Goal: Complete application form: Complete application form

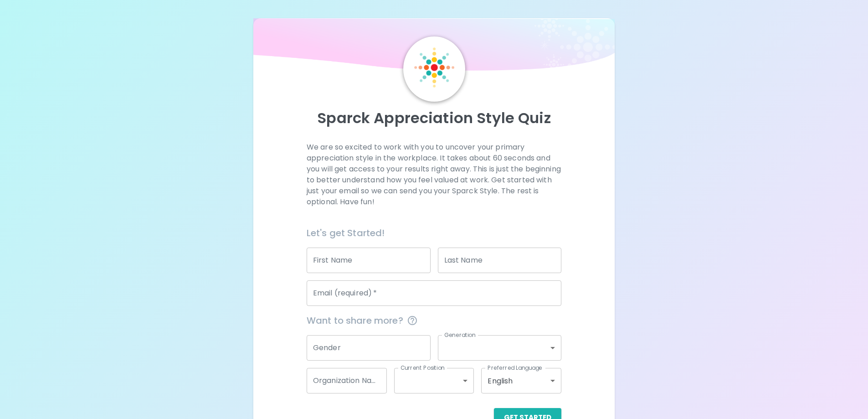
scroll to position [26, 0]
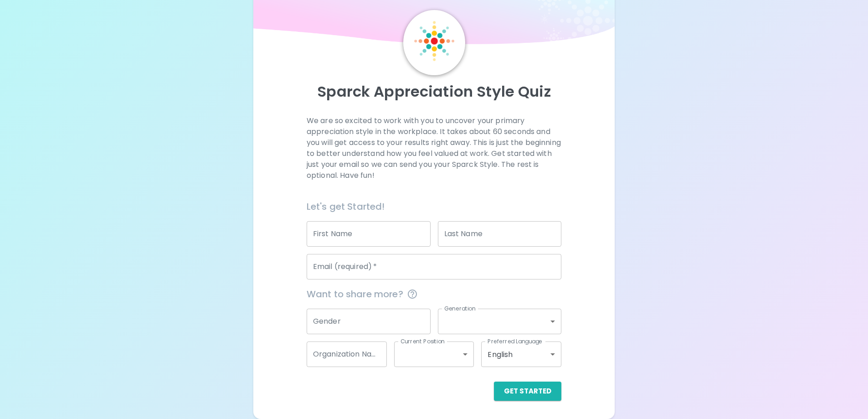
click at [385, 235] on input "First Name" at bounding box center [369, 234] width 124 height 26
click at [407, 125] on p "We are so excited to work with you to uncover your primary appreciation style i…" at bounding box center [434, 148] width 255 height 66
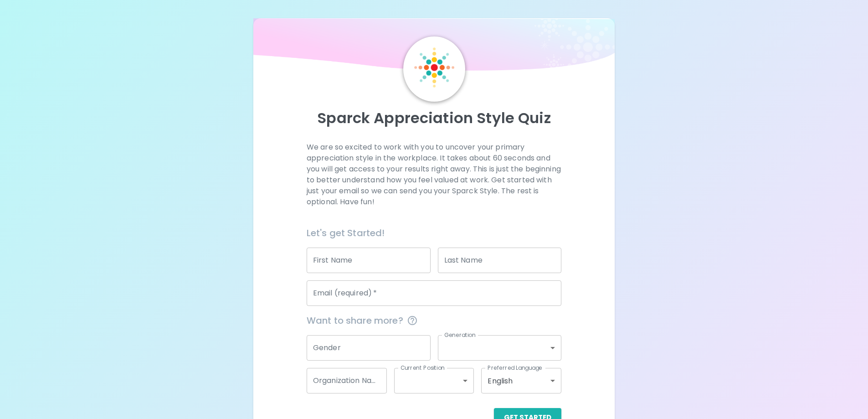
click at [474, 217] on div "We are so excited to work with you to uncover your primary appreciation style i…" at bounding box center [434, 184] width 255 height 84
click at [364, 263] on input "First Name" at bounding box center [369, 260] width 124 height 26
type input "[PERSON_NAME]"
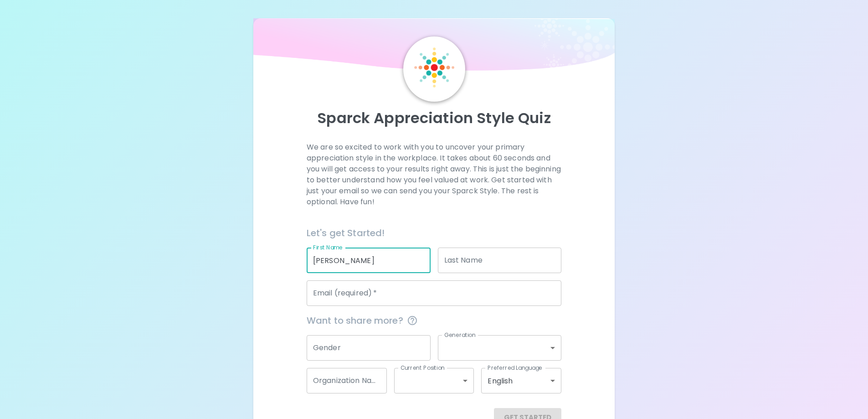
click at [449, 262] on input "Last Name" at bounding box center [500, 260] width 124 height 26
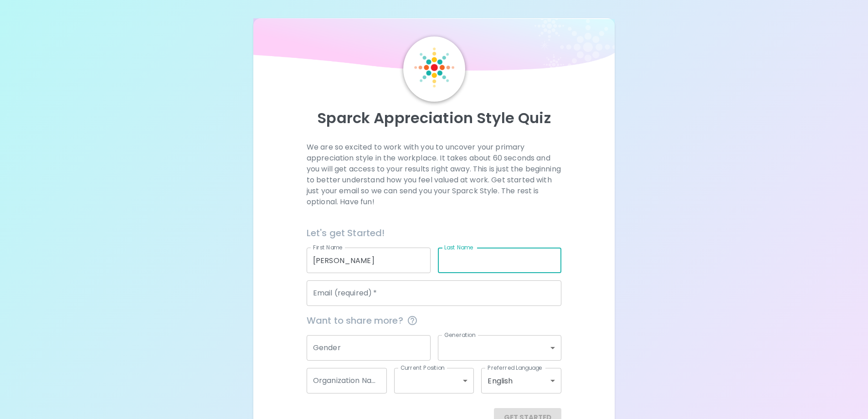
type input "paperi"
click at [454, 292] on input "Email (required)   *" at bounding box center [434, 293] width 255 height 26
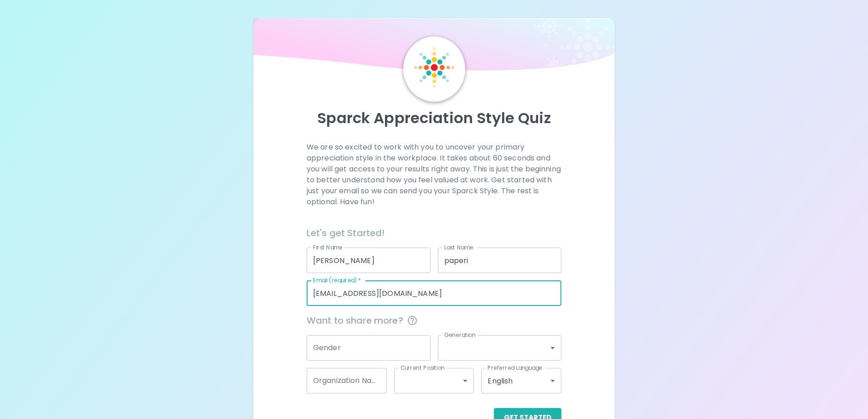
scroll to position [26, 0]
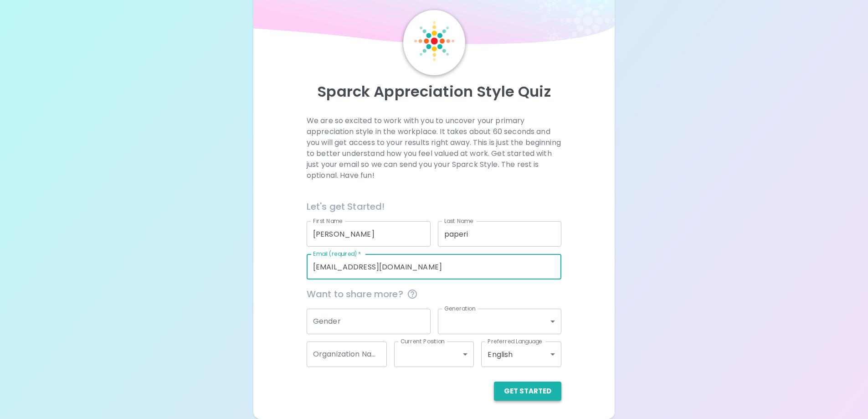
type input "people123@yahoo.com"
click at [532, 398] on button "Get Started" at bounding box center [527, 390] width 67 height 19
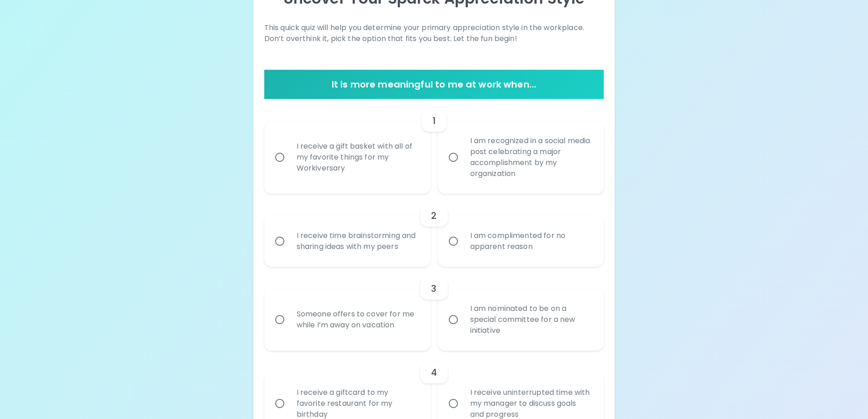
scroll to position [120, 0]
click at [315, 165] on div "I receive a gift basket with all of my favorite things for my Workiversary" at bounding box center [357, 156] width 136 height 55
click at [289, 165] on input "I receive a gift basket with all of my favorite things for my Workiversary" at bounding box center [279, 156] width 19 height 19
radio input "true"
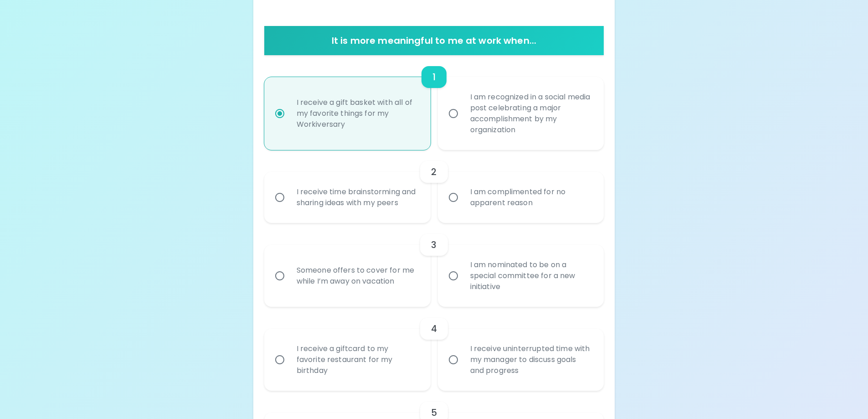
scroll to position [193, 0]
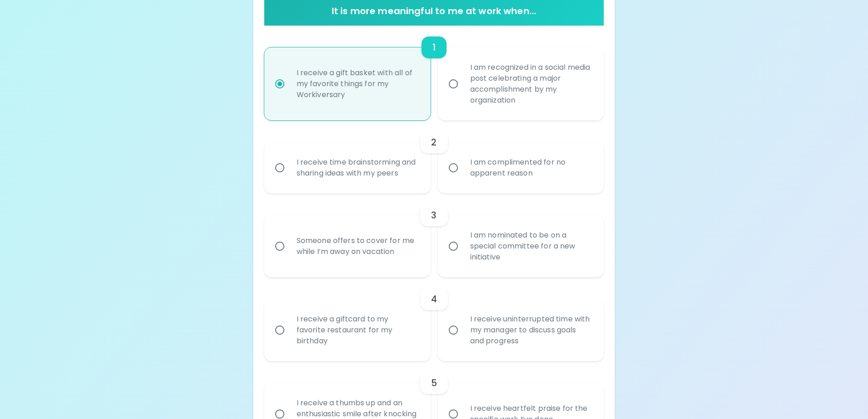
drag, startPoint x: 345, startPoint y: 160, endPoint x: 380, endPoint y: 169, distance: 36.6
click at [346, 160] on div "I receive time brainstorming and sharing ideas with my peers" at bounding box center [357, 168] width 136 height 44
click at [289, 160] on input "I receive time brainstorming and sharing ideas with my peers" at bounding box center [279, 167] width 19 height 19
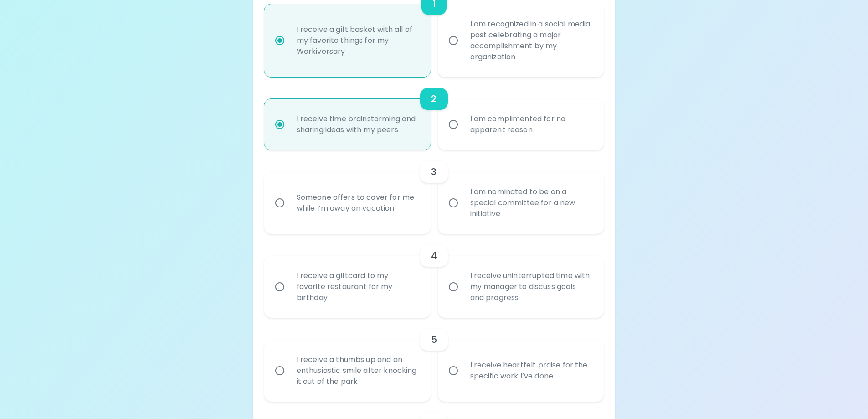
scroll to position [266, 0]
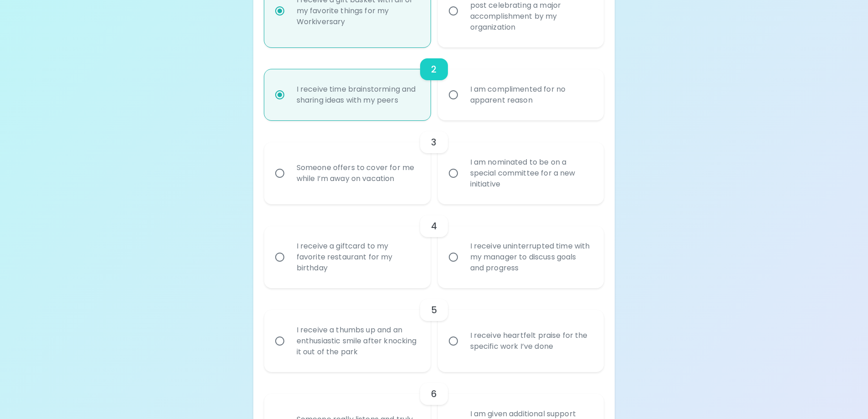
radio input "true"
drag, startPoint x: 497, startPoint y: 244, endPoint x: 502, endPoint y: 198, distance: 45.9
click at [499, 237] on div "I receive uninterrupted time with my manager to discuss goals and progress" at bounding box center [531, 257] width 136 height 55
click at [463, 247] on input "I receive uninterrupted time with my manager to discuss goals and progress" at bounding box center [453, 256] width 19 height 19
radio input "false"
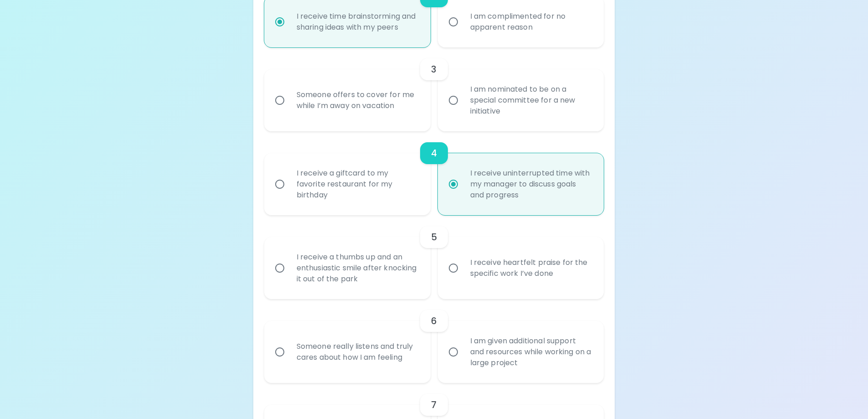
radio input "true"
click at [500, 110] on div "I am nominated to be on a special committee for a new initiative" at bounding box center [531, 100] width 136 height 55
click at [463, 110] on input "I am nominated to be on a special committee for a new initiative" at bounding box center [453, 100] width 19 height 19
radio input "false"
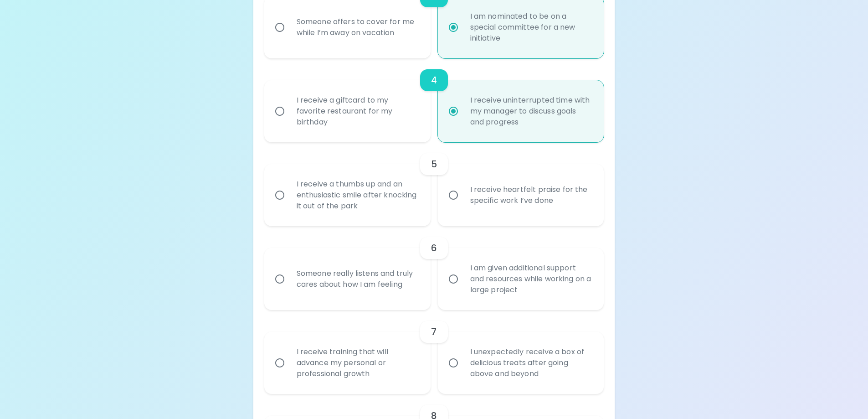
radio input "true"
click at [493, 196] on div "I receive heartfelt praise for the specific work I’ve done" at bounding box center [531, 195] width 136 height 44
click at [463, 196] on input "I receive heartfelt praise for the specific work I’ve done" at bounding box center [453, 194] width 19 height 19
radio input "false"
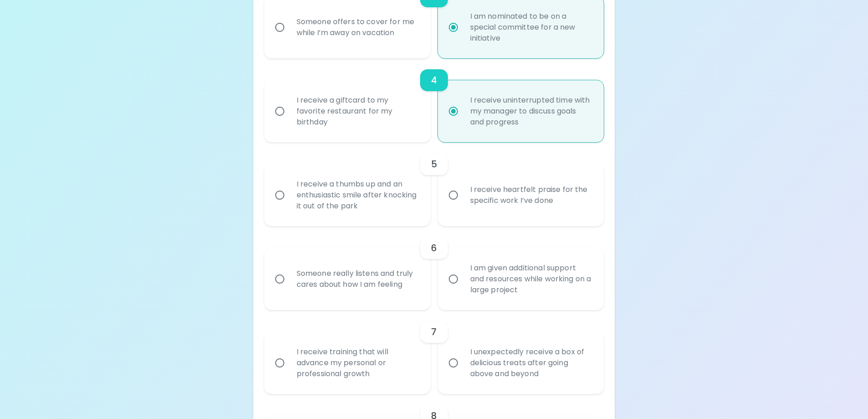
radio input "true"
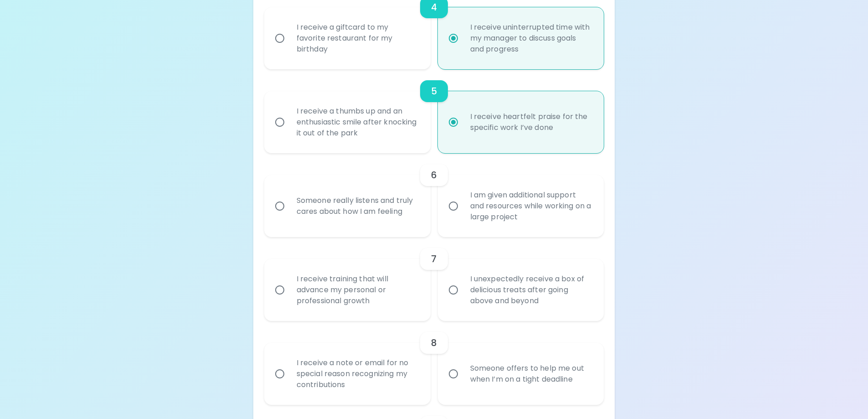
radio input "true"
click at [491, 242] on div "7 I receive training that will advance my personal or professional growth I une…" at bounding box center [434, 279] width 340 height 84
drag, startPoint x: 493, startPoint y: 272, endPoint x: 501, endPoint y: 249, distance: 24.2
click at [493, 271] on div "I unexpectedly receive a box of delicious treats after going above and beyond" at bounding box center [531, 290] width 136 height 55
click at [463, 280] on input "I unexpectedly receive a box of delicious treats after going above and beyond" at bounding box center [453, 289] width 19 height 19
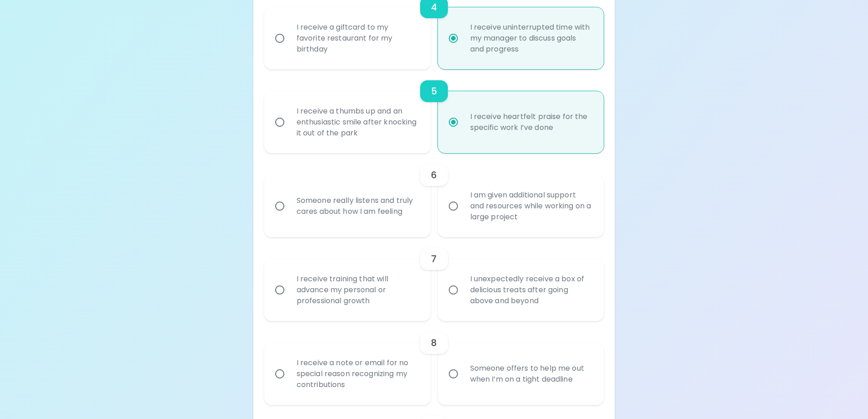
radio input "false"
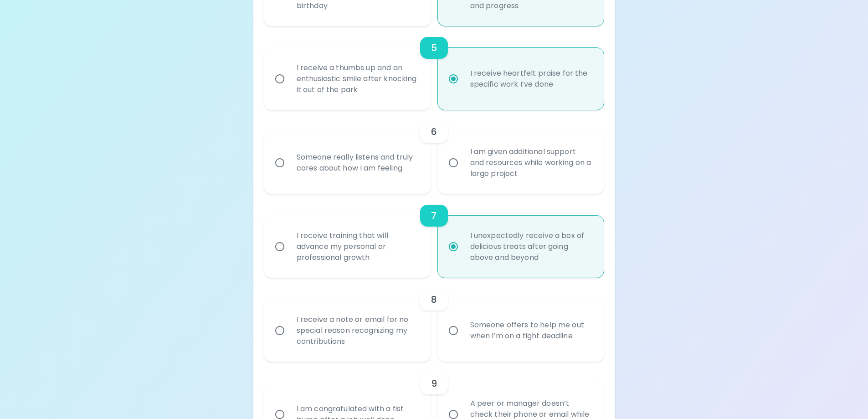
scroll to position [557, 0]
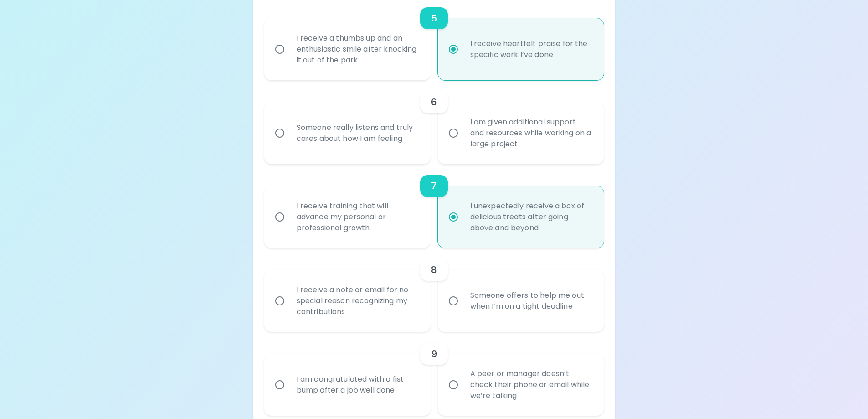
radio input "true"
click at [515, 138] on div "I am given additional support and resources while working on a large project" at bounding box center [531, 133] width 136 height 55
click at [505, 275] on div "8" at bounding box center [434, 270] width 340 height 22
drag, startPoint x: 495, startPoint y: 318, endPoint x: 489, endPoint y: 312, distance: 8.7
click at [495, 318] on div "Someone offers to help me out when I’m on a tight deadline" at bounding box center [531, 301] width 136 height 44
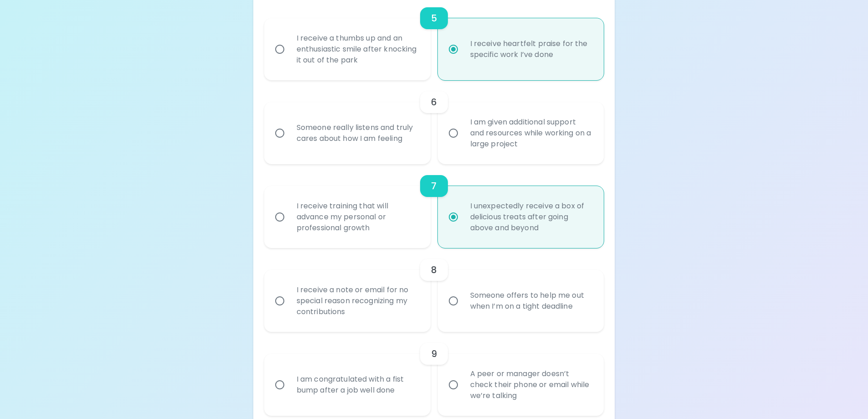
click at [463, 310] on input "Someone offers to help me out when I’m on a tight deadline" at bounding box center [453, 300] width 19 height 19
radio input "false"
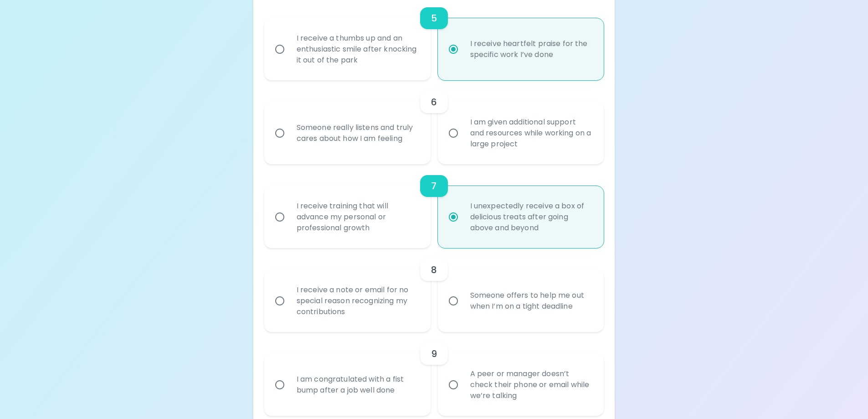
radio input "false"
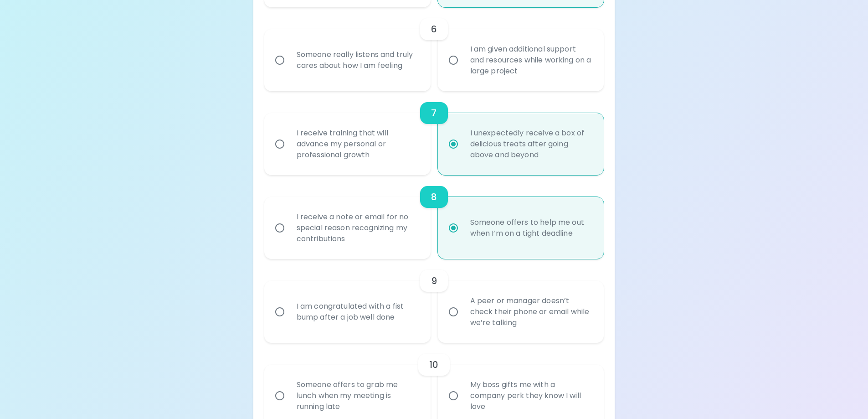
radio input "true"
click at [333, 57] on div "Someone really listens and truly cares about how I am feeling" at bounding box center [357, 60] width 136 height 44
click at [289, 57] on input "Someone really listens and truly cares about how I am feeling" at bounding box center [279, 60] width 19 height 19
radio input "false"
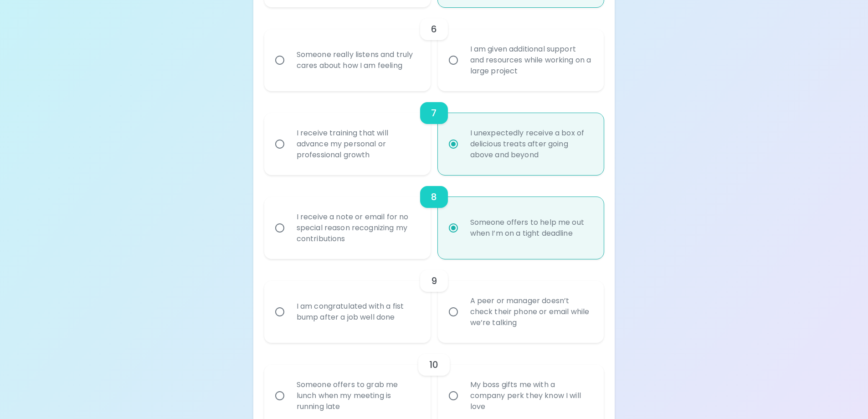
radio input "false"
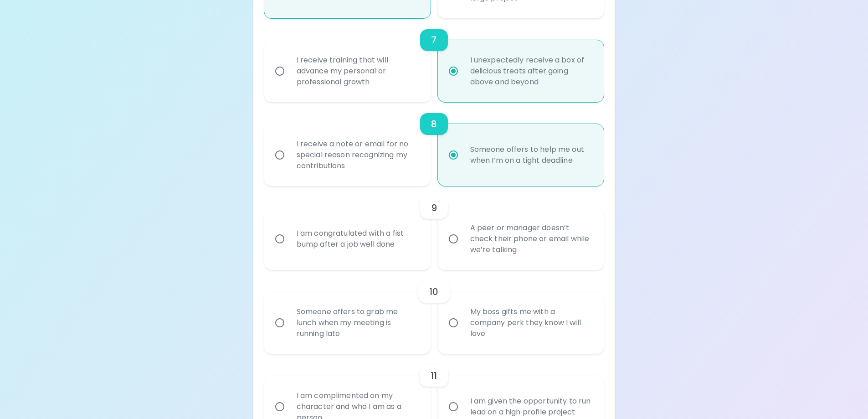
radio input "true"
click at [542, 250] on div "A peer or manager doesn’t check their phone or email while we’re talking" at bounding box center [531, 238] width 136 height 55
click at [463, 248] on input "A peer or manager doesn’t check their phone or email while we’re talking" at bounding box center [453, 238] width 19 height 19
radio input "false"
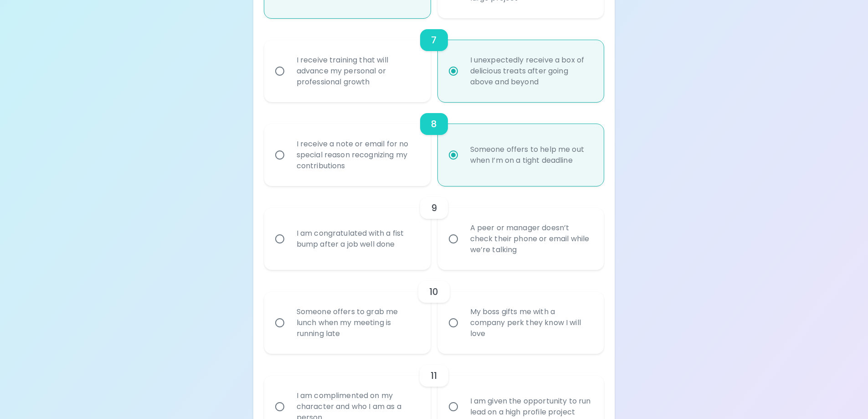
radio input "false"
radio input "true"
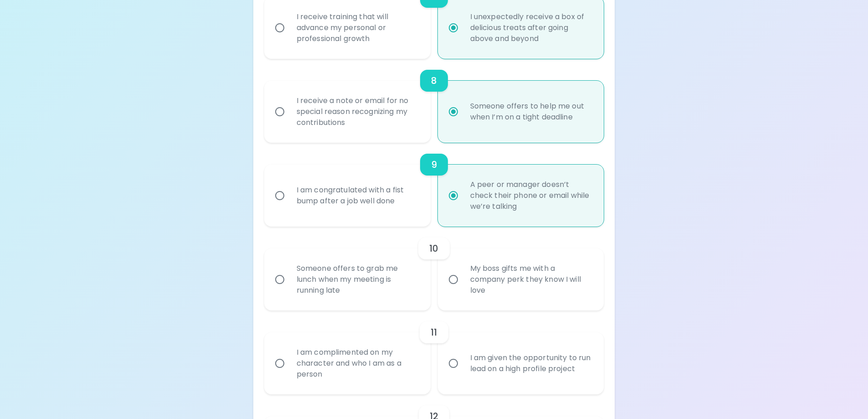
scroll to position [776, 0]
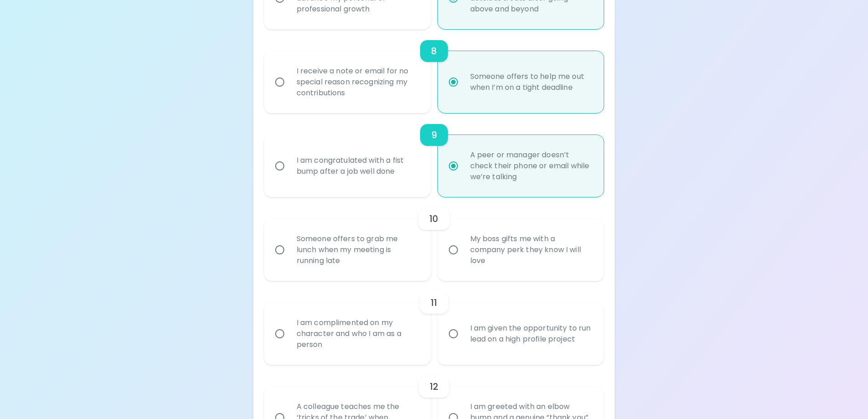
radio input "true"
drag, startPoint x: 331, startPoint y: 261, endPoint x: 353, endPoint y: 267, distance: 23.2
click at [333, 259] on div "Someone offers to grab me lunch when my meeting is running late" at bounding box center [357, 249] width 136 height 55
click at [335, 326] on div "I am complimented on my character and who I am as a person" at bounding box center [357, 333] width 136 height 55
click at [289, 326] on input "I am complimented on my character and who I am as a person" at bounding box center [279, 333] width 19 height 19
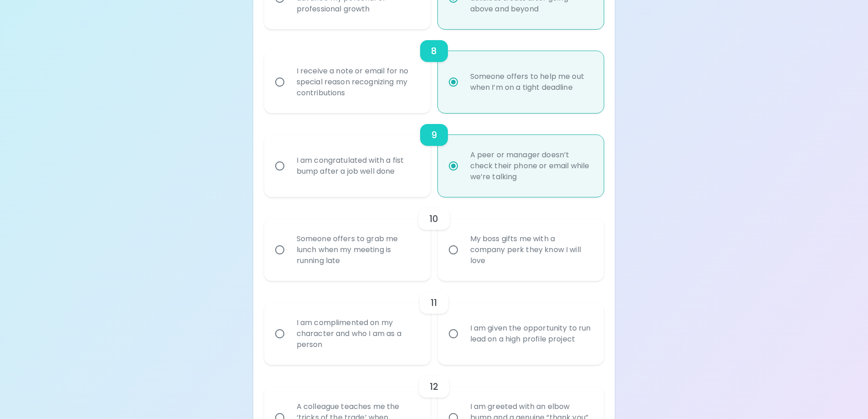
radio input "false"
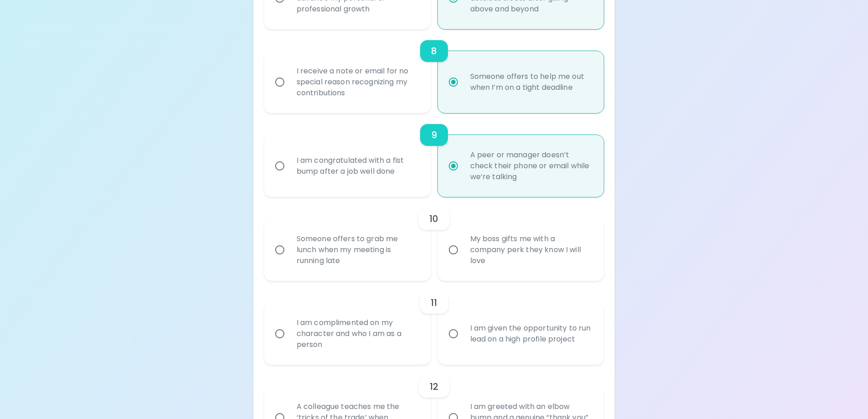
radio input "false"
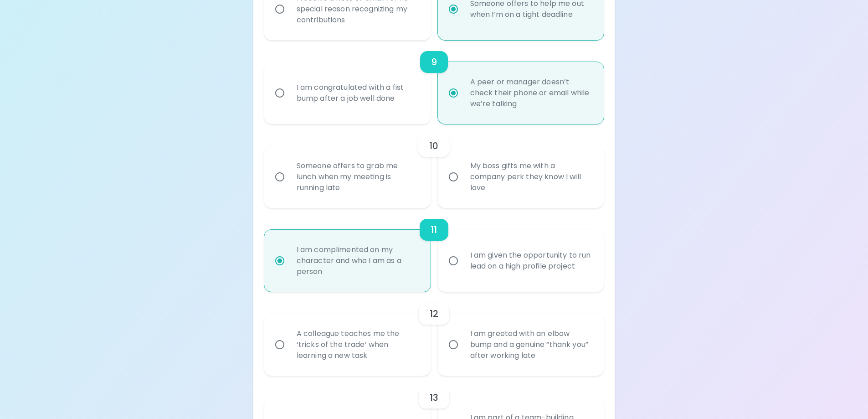
radio input "true"
click at [326, 180] on div "Someone offers to grab me lunch when my meeting is running late" at bounding box center [357, 176] width 136 height 55
click at [289, 180] on input "Someone offers to grab me lunch when my meeting is running late" at bounding box center [279, 176] width 19 height 19
radio input "false"
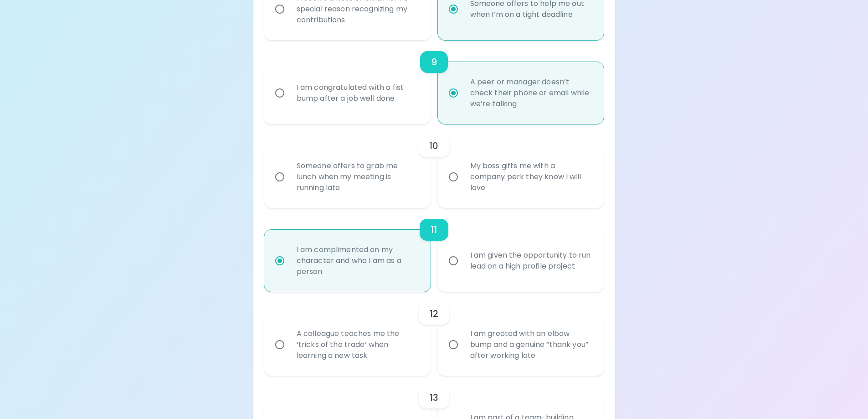
radio input "false"
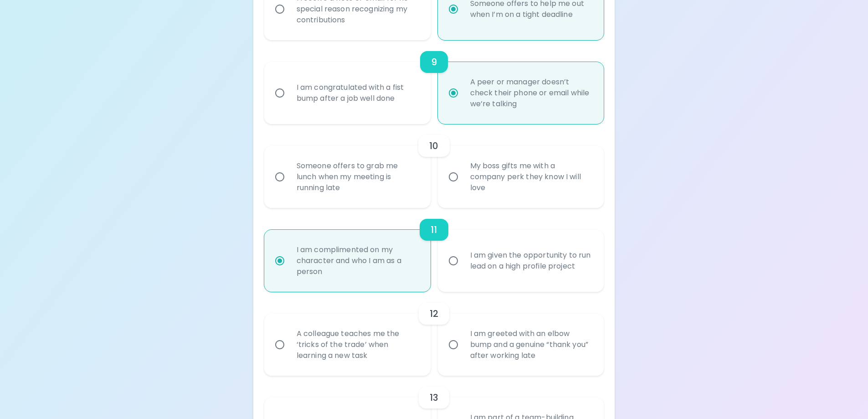
radio input "false"
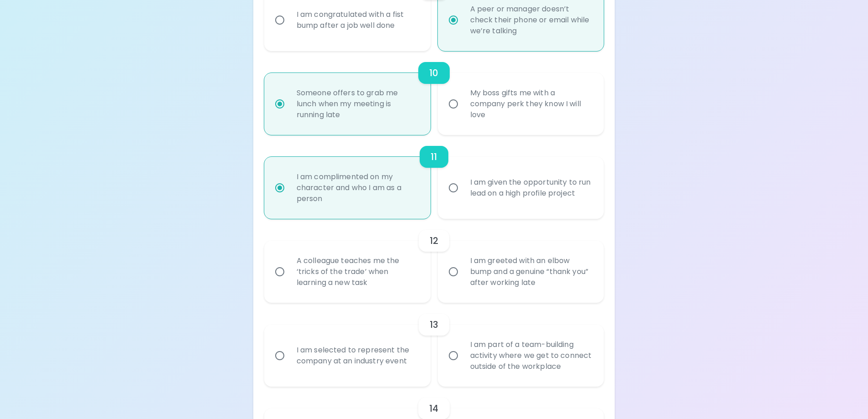
radio input "true"
click at [321, 284] on div "A colleague teaches me the ‘tricks of the trade’ when learning a new task" at bounding box center [357, 271] width 136 height 55
click at [289, 281] on input "A colleague teaches me the ‘tricks of the trade’ when learning a new task" at bounding box center [279, 271] width 19 height 19
radio input "false"
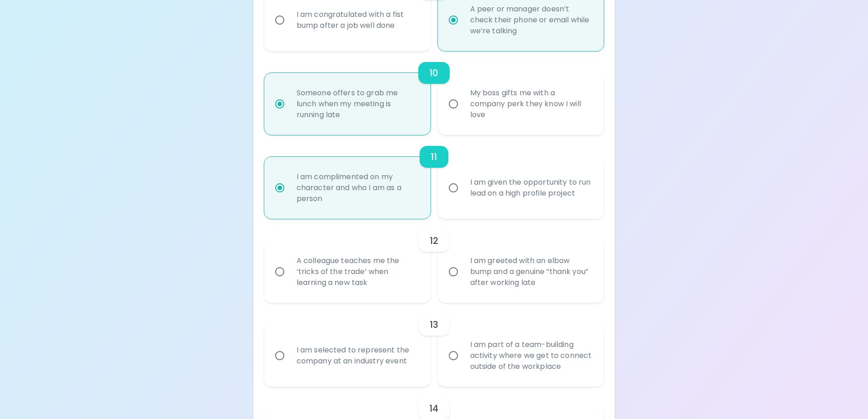
radio input "false"
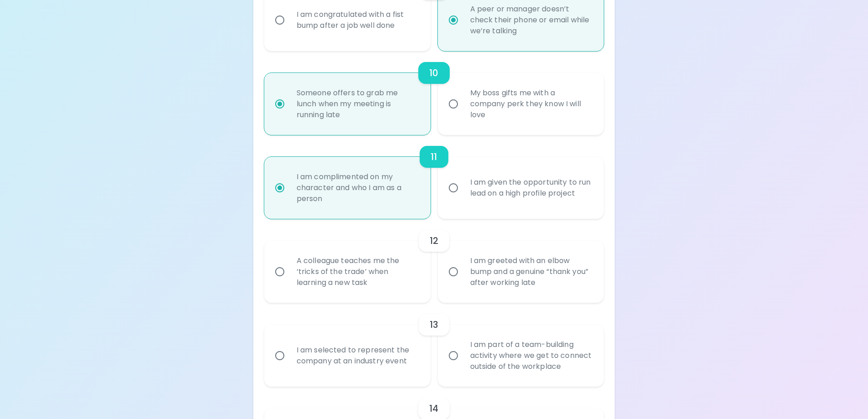
radio input "false"
radio input "true"
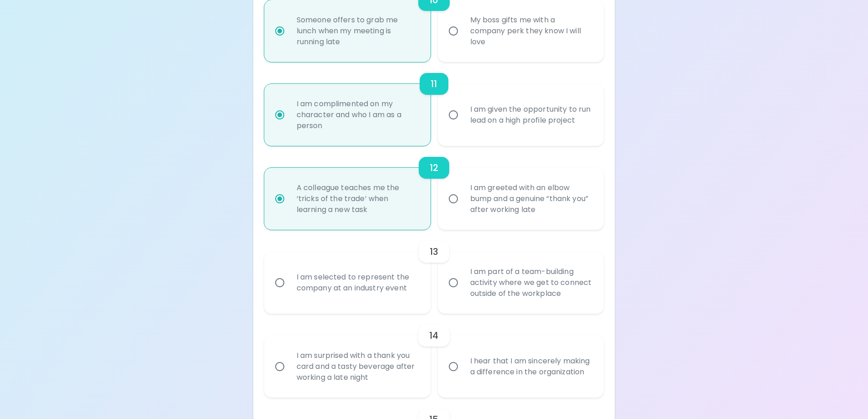
radio input "true"
click at [329, 285] on div "I am selected to represent the company at an industry event" at bounding box center [357, 283] width 136 height 44
click at [289, 285] on input "I am selected to represent the company at an industry event" at bounding box center [279, 282] width 19 height 19
radio input "false"
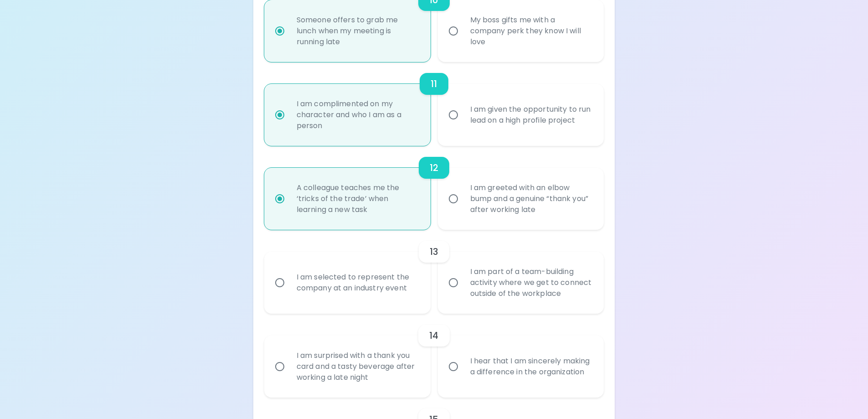
radio input "false"
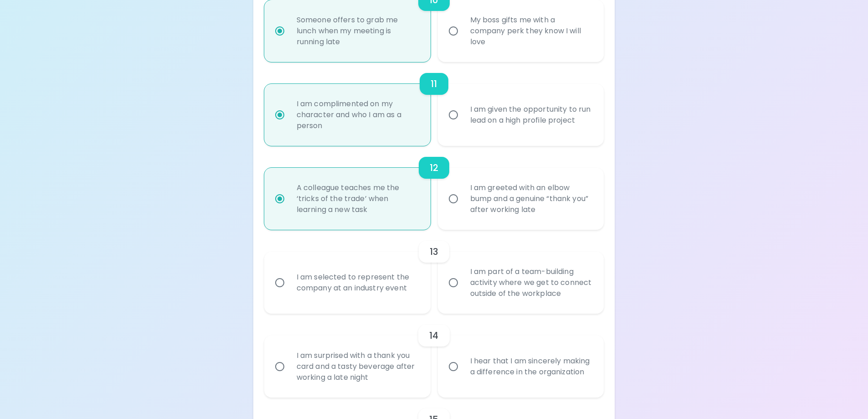
radio input "false"
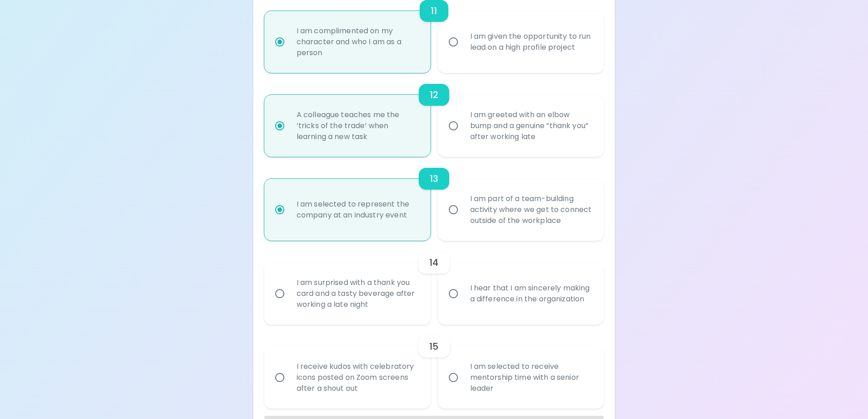
radio input "true"
click at [507, 298] on div "I hear that I am sincerely making a difference in the organization" at bounding box center [531, 294] width 136 height 44
click at [463, 298] on input "I hear that I am sincerely making a difference in the organization" at bounding box center [453, 293] width 19 height 19
radio input "false"
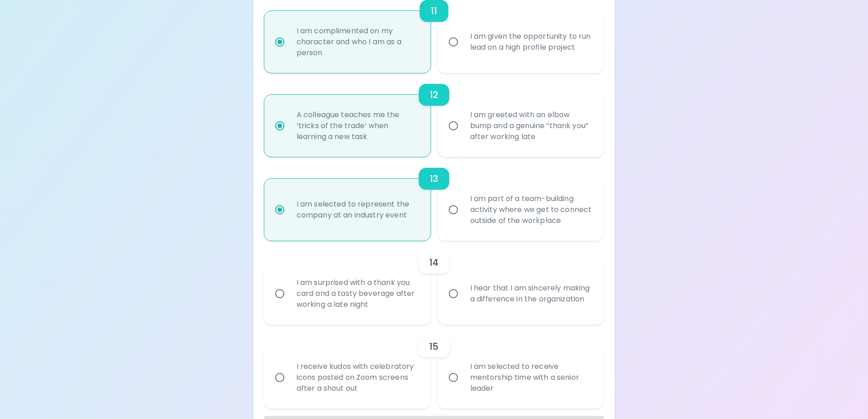
radio input "false"
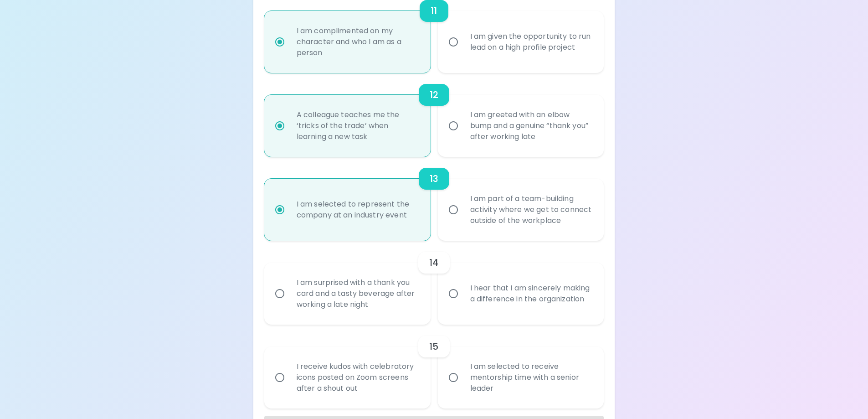
radio input "false"
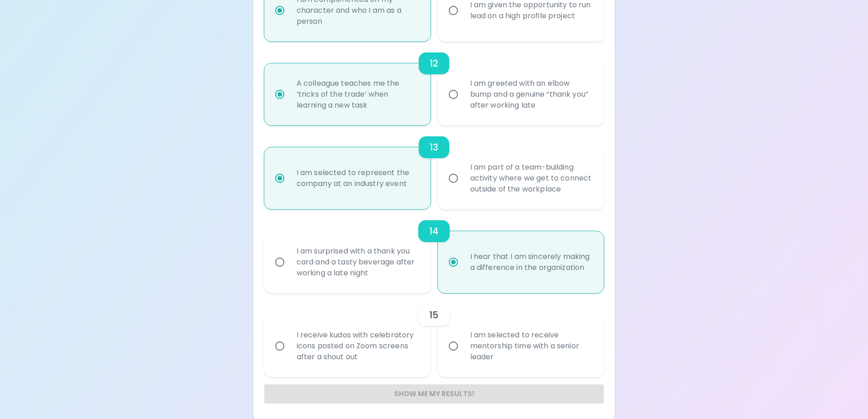
scroll to position [1102, 0]
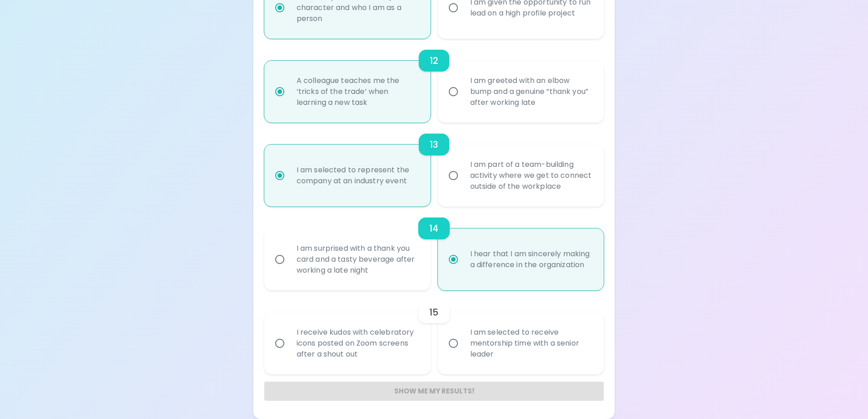
radio input "true"
click at [386, 342] on div "I receive kudos with celebratory icons posted on Zoom screens after a shout out" at bounding box center [357, 343] width 136 height 55
click at [289, 342] on input "I receive kudos with celebratory icons posted on Zoom screens after a shout out" at bounding box center [279, 343] width 19 height 19
radio input "false"
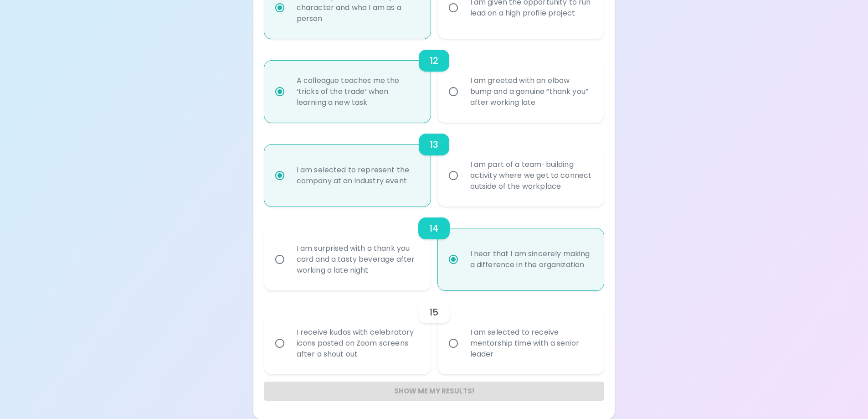
radio input "false"
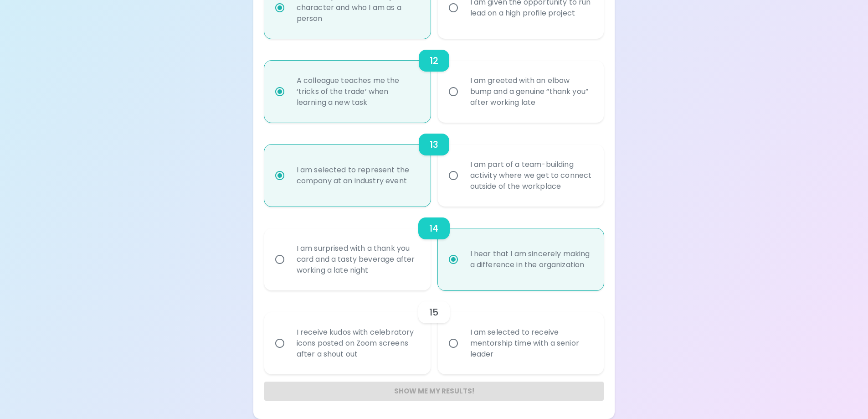
radio input "false"
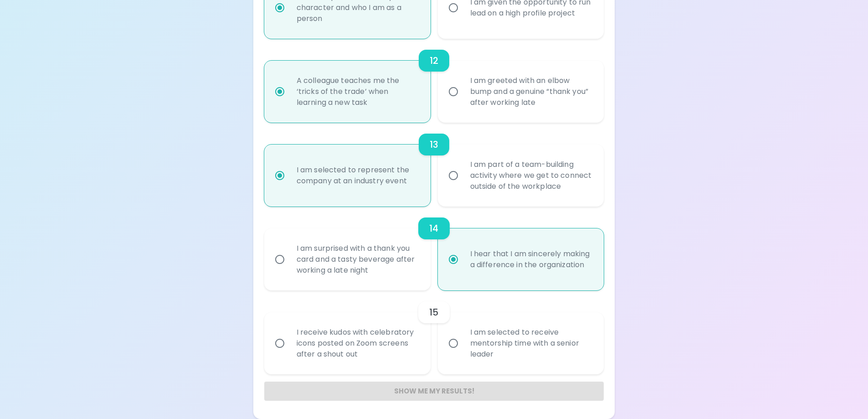
radio input "false"
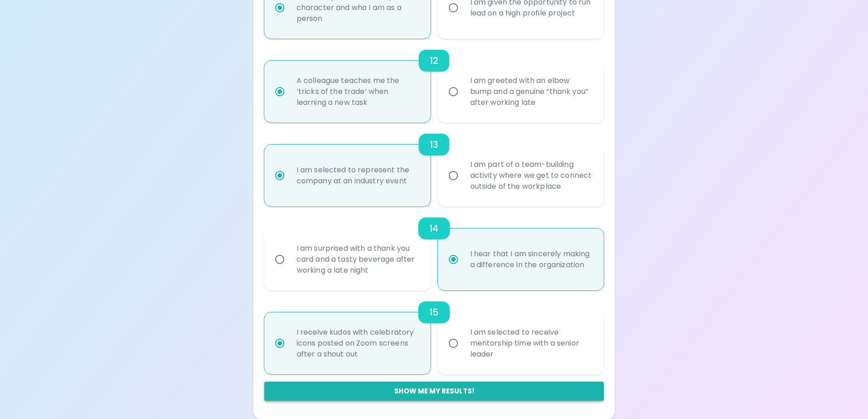
radio input "true"
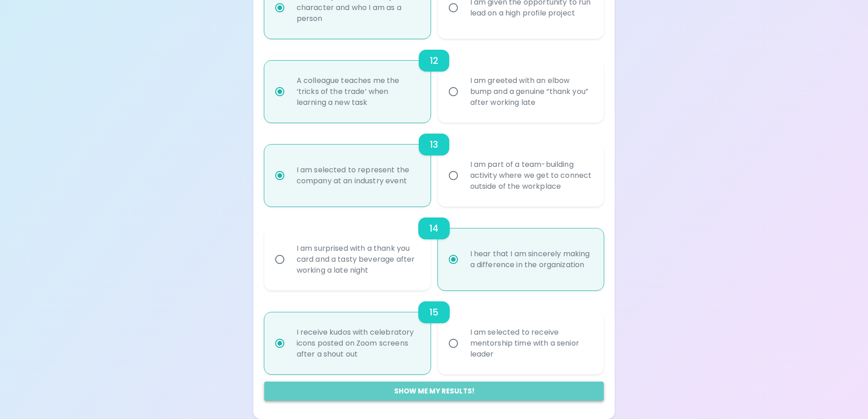
click at [480, 389] on button "Show me my results!" at bounding box center [434, 390] width 340 height 19
radio input "false"
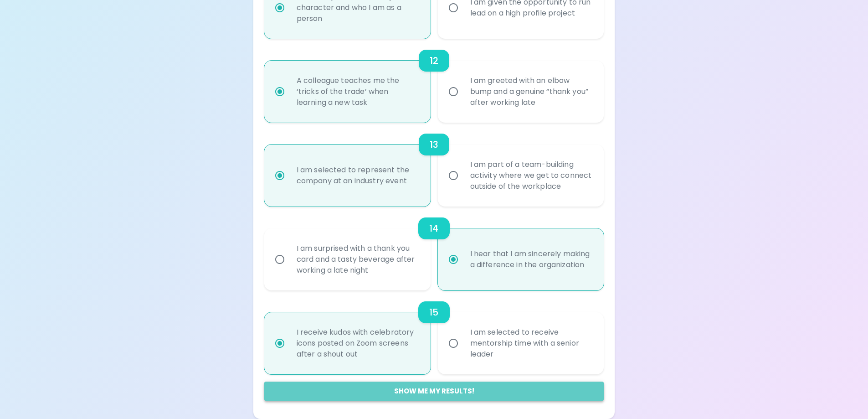
radio input "false"
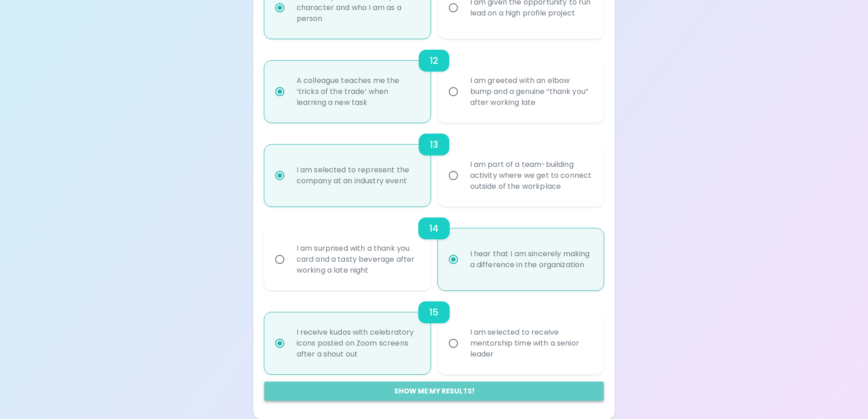
radio input "false"
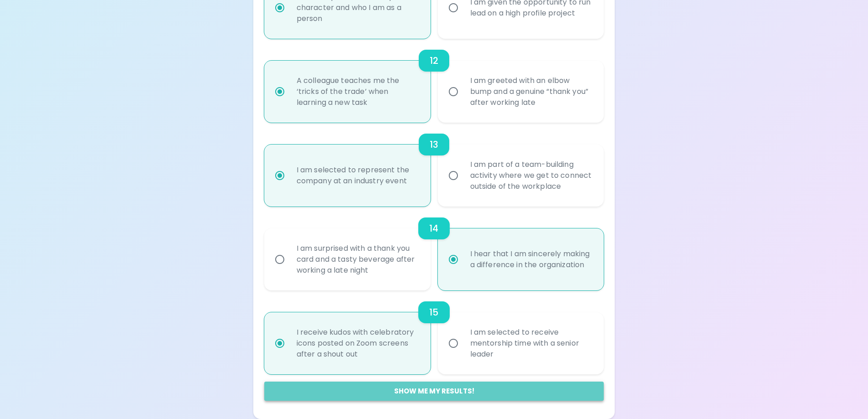
radio input "false"
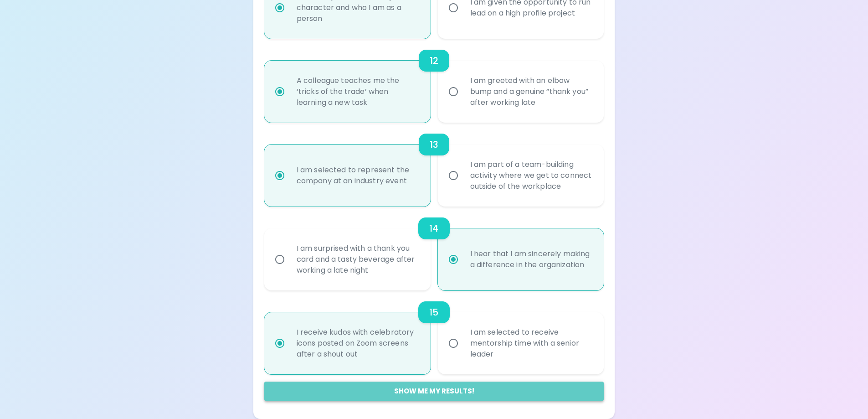
radio input "false"
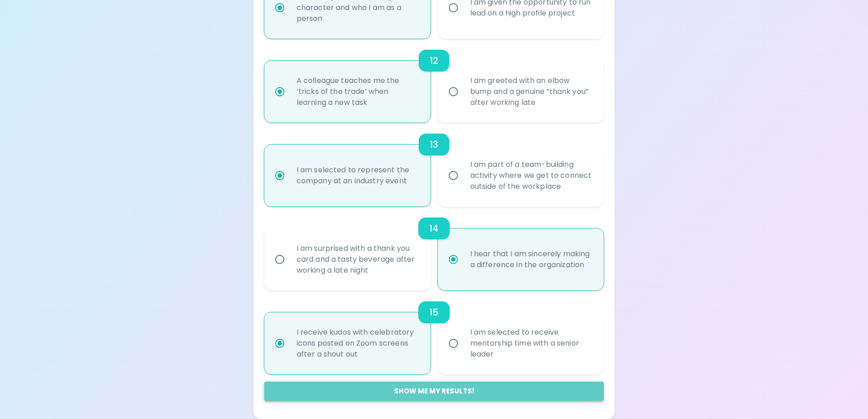
radio input "false"
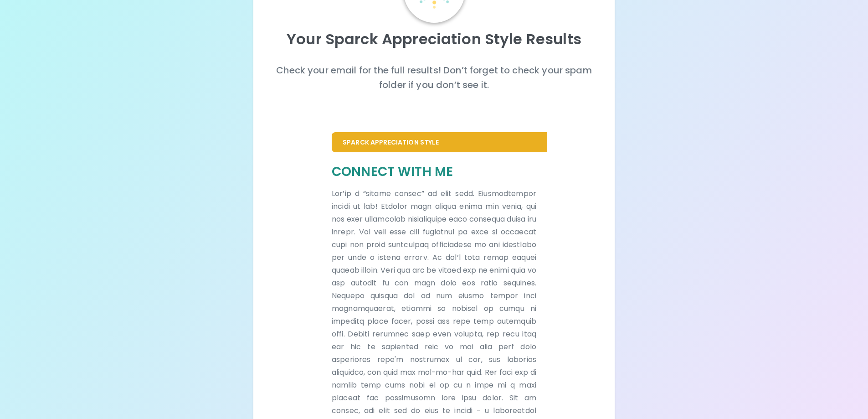
scroll to position [0, 0]
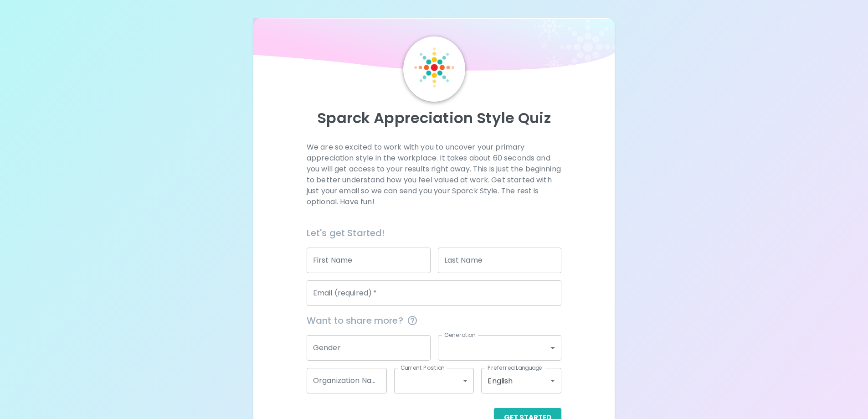
click at [387, 267] on input "First Name" at bounding box center [369, 260] width 124 height 26
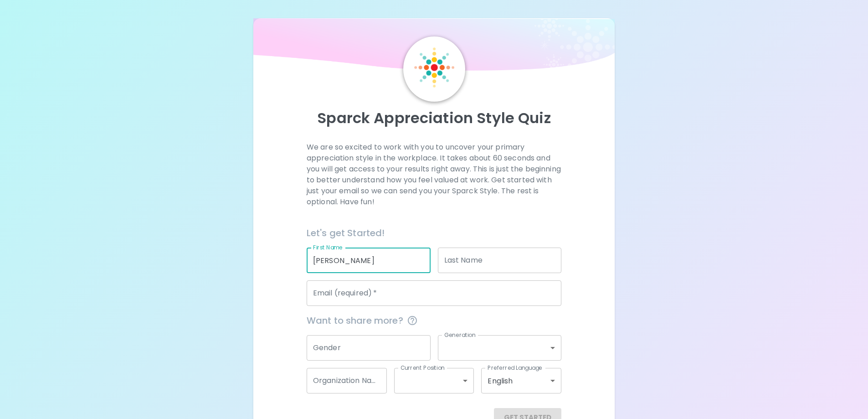
type input "[PERSON_NAME]"
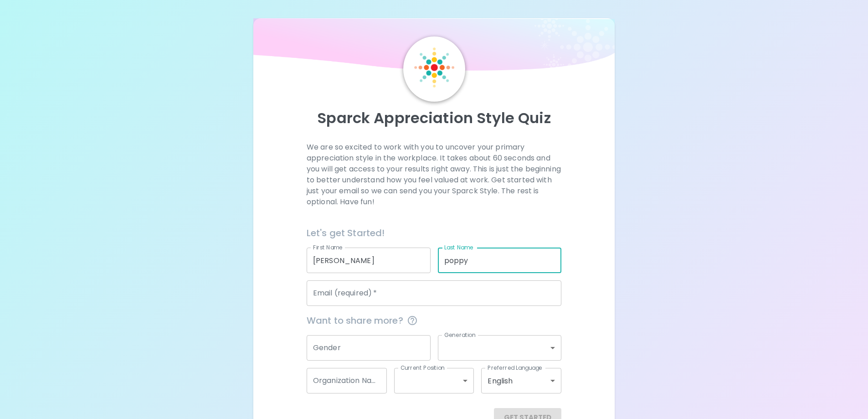
type input "poppy"
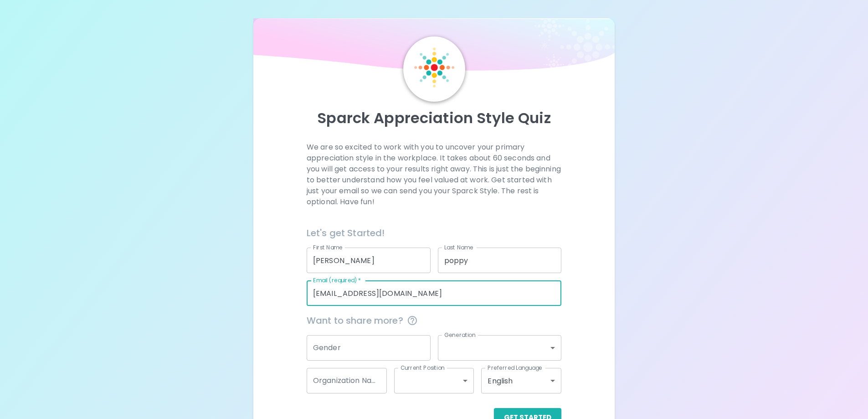
type input "[EMAIL_ADDRESS][DOMAIN_NAME]"
click at [382, 342] on input "Gender" at bounding box center [369, 348] width 124 height 26
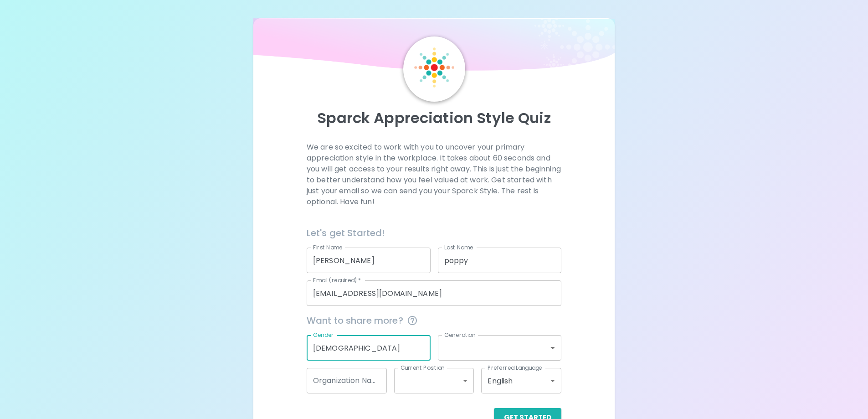
type input "[DEMOGRAPHIC_DATA]"
click at [471, 348] on body "Sparck Appreciation Style Quiz We are so excited to work with you to uncover yo…" at bounding box center [434, 222] width 868 height 445
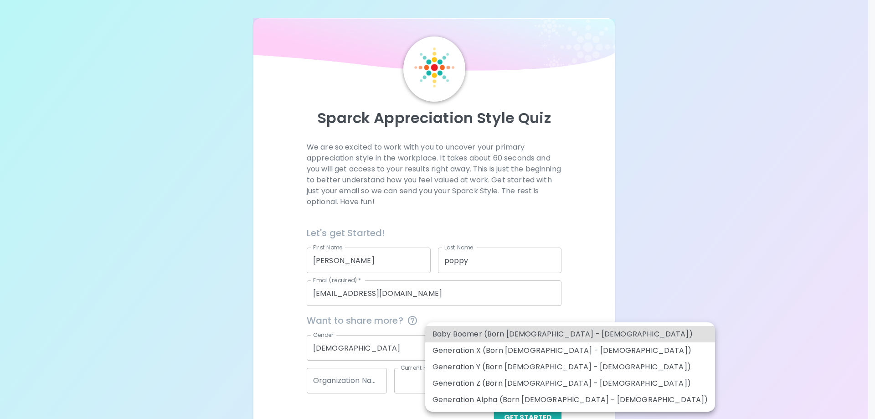
click at [461, 366] on li "Generation Y (Born [DEMOGRAPHIC_DATA] - [DEMOGRAPHIC_DATA])" at bounding box center [570, 367] width 290 height 16
type input "generation_y"
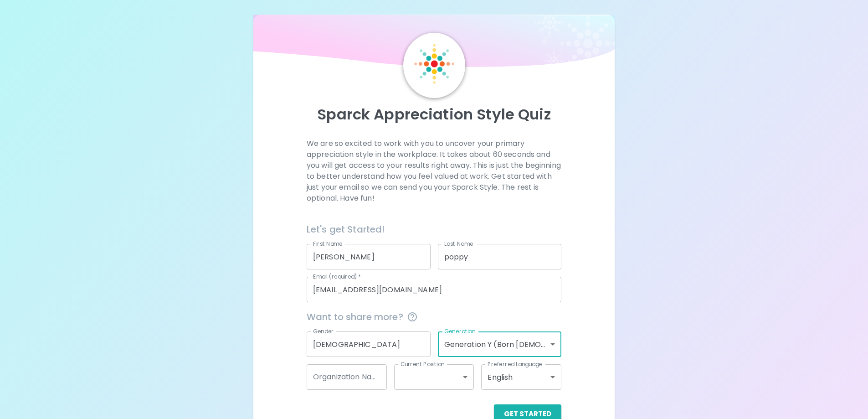
scroll to position [26, 0]
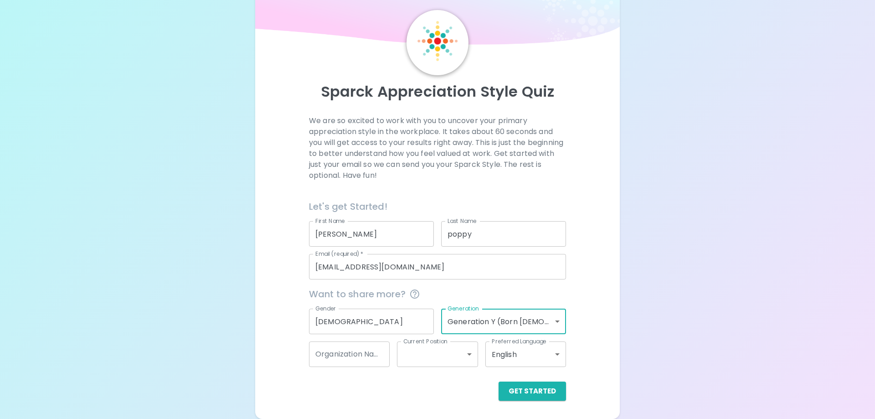
click at [421, 362] on body "Sparck Appreciation Style Quiz We are so excited to work with you to uncover yo…" at bounding box center [437, 196] width 875 height 445
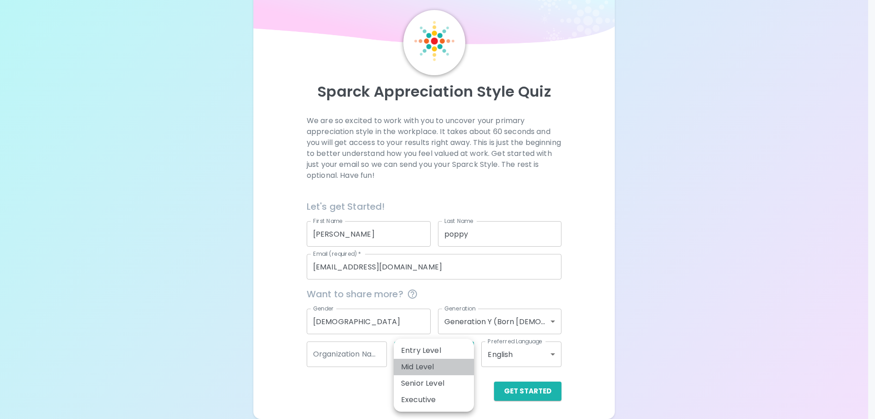
click at [421, 364] on li "Mid Level" at bounding box center [434, 367] width 80 height 16
type input "mid_level"
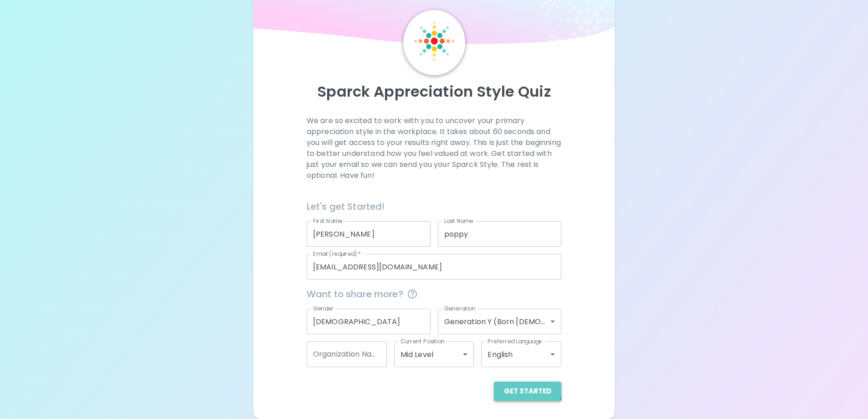
click at [527, 386] on button "Get Started" at bounding box center [527, 390] width 67 height 19
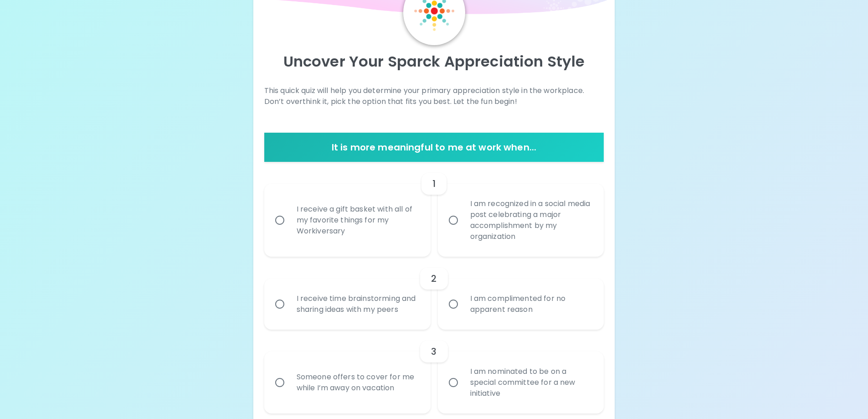
scroll to position [72, 0]
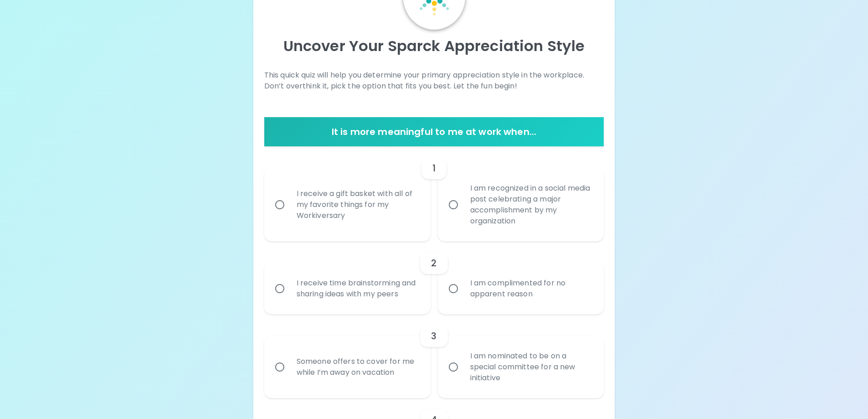
click at [386, 200] on div "I receive a gift basket with all of my favorite things for my Workiversary" at bounding box center [357, 204] width 136 height 55
click at [289, 200] on input "I receive a gift basket with all of my favorite things for my Workiversary" at bounding box center [279, 204] width 19 height 19
radio input "true"
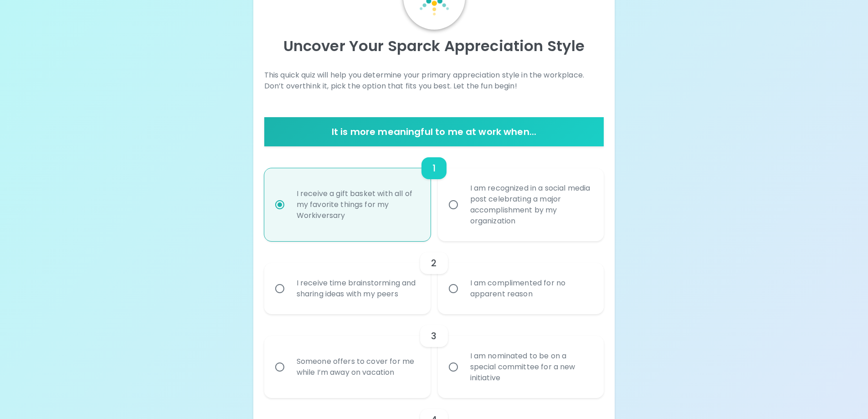
scroll to position [145, 0]
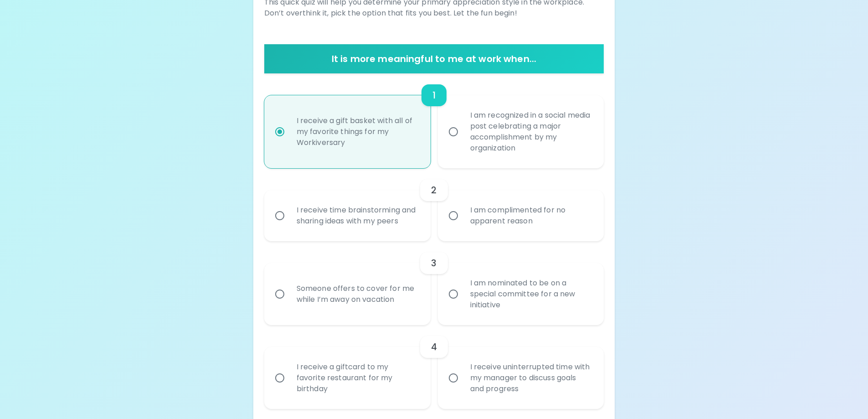
click at [488, 220] on div "I am complimented for no apparent reason" at bounding box center [531, 216] width 136 height 44
click at [463, 220] on input "I am complimented for no apparent reason" at bounding box center [453, 215] width 19 height 19
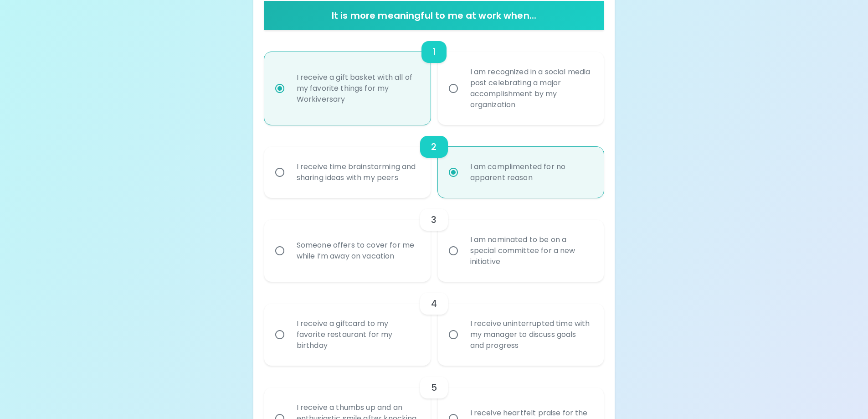
scroll to position [218, 0]
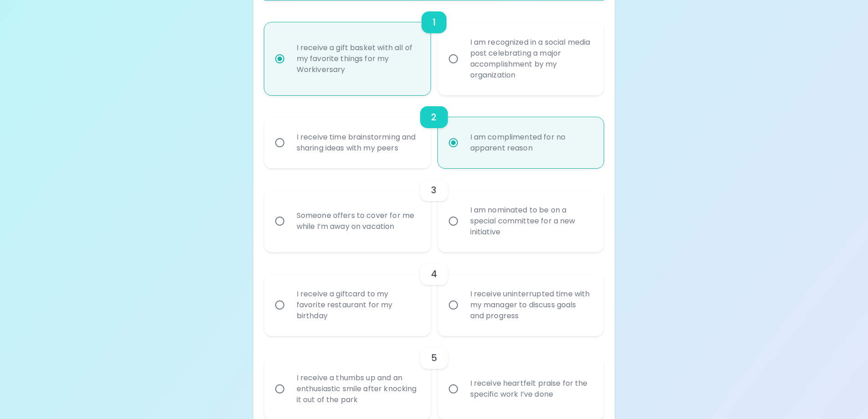
radio input "true"
click at [361, 226] on div "Someone offers to cover for me while I’m away on vacation" at bounding box center [357, 221] width 136 height 44
click at [289, 226] on input "Someone offers to cover for me while I’m away on vacation" at bounding box center [279, 220] width 19 height 19
radio input "false"
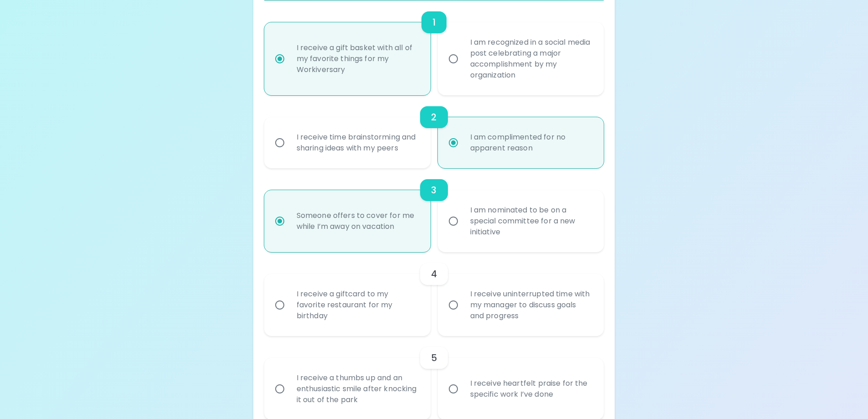
scroll to position [291, 0]
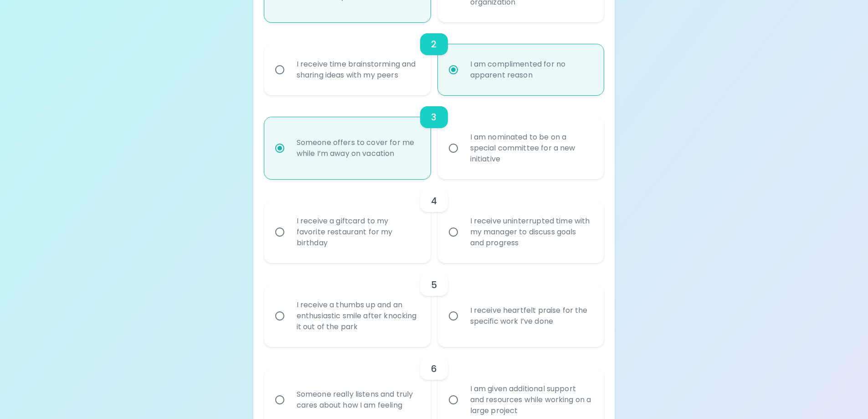
radio input "true"
click at [457, 238] on input "I receive uninterrupted time with my manager to discuss goals and progress" at bounding box center [453, 231] width 19 height 19
radio input "false"
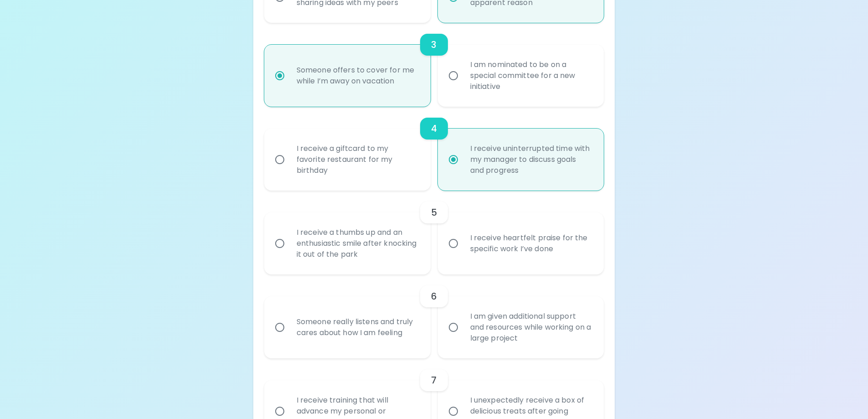
scroll to position [364, 0]
radio input "true"
click at [457, 238] on input "I receive heartfelt praise for the specific work I’ve done" at bounding box center [453, 242] width 19 height 19
radio input "false"
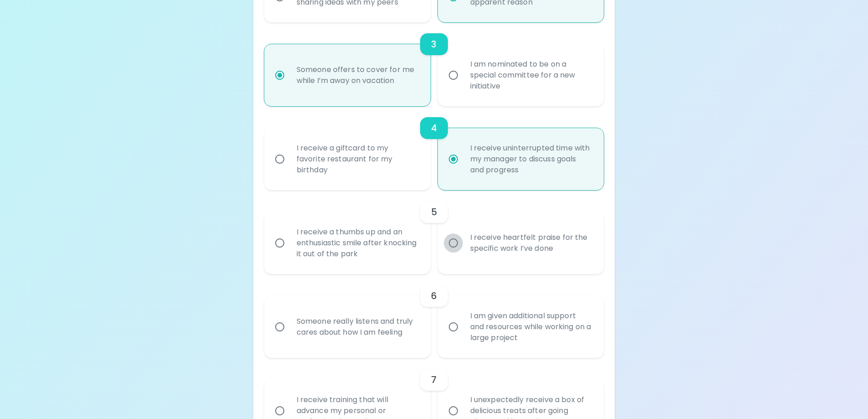
radio input "false"
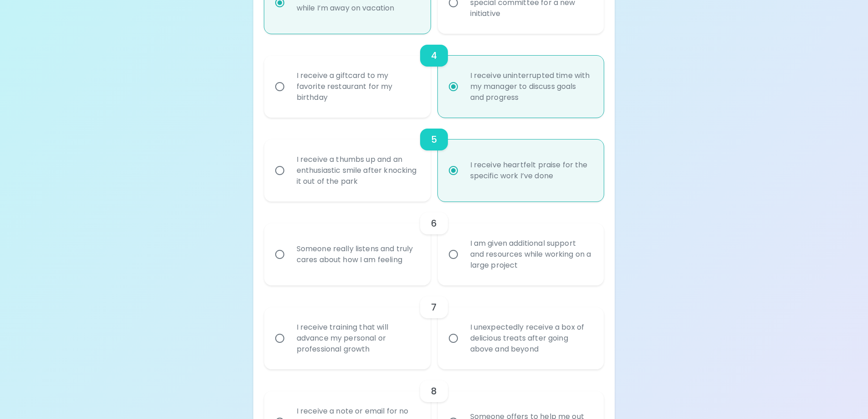
scroll to position [437, 0]
radio input "true"
click at [477, 253] on div "I am given additional support and resources while working on a large project" at bounding box center [531, 254] width 136 height 55
click at [463, 253] on input "I am given additional support and resources while working on a large project" at bounding box center [453, 253] width 19 height 19
radio input "false"
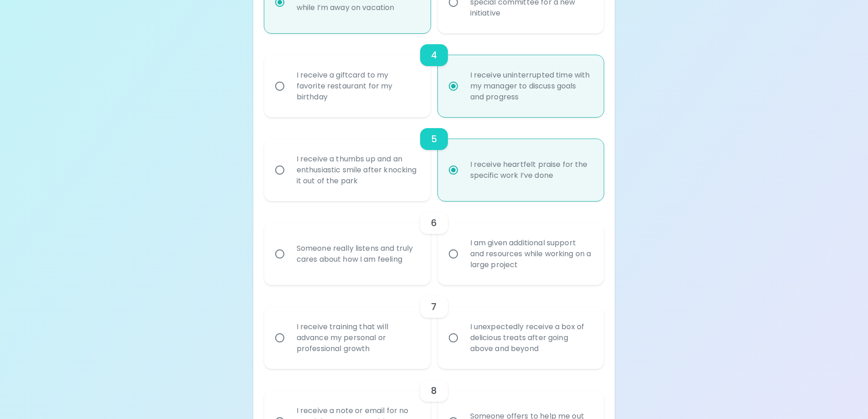
radio input "false"
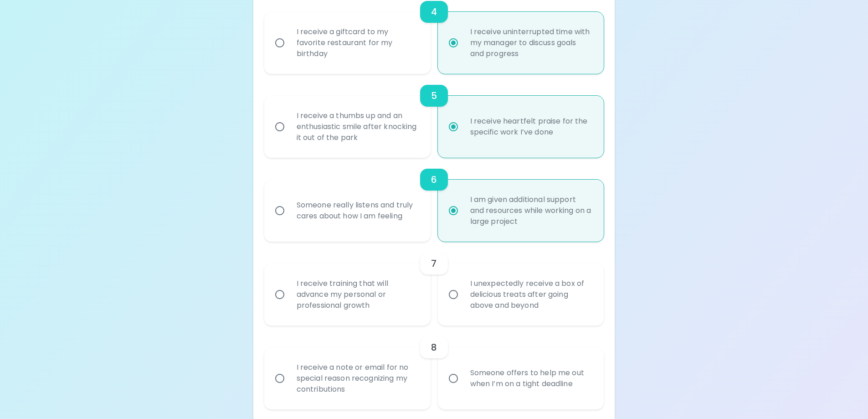
scroll to position [510, 0]
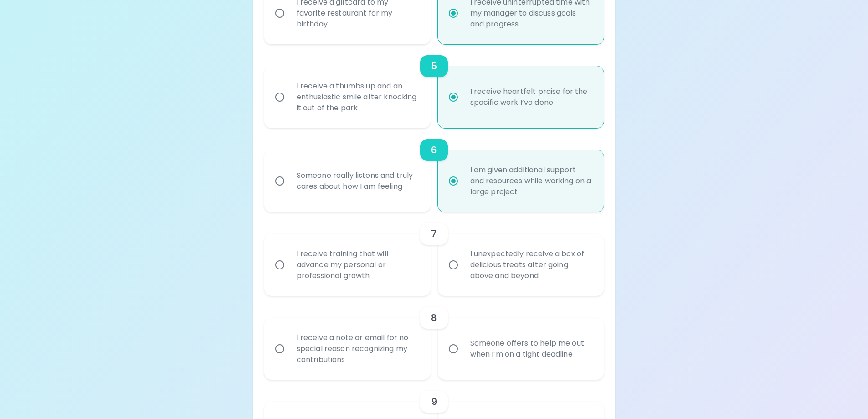
radio input "true"
click at [381, 269] on div "I receive training that will advance my personal or professional growth" at bounding box center [357, 264] width 136 height 55
click at [289, 269] on input "I receive training that will advance my personal or professional growth" at bounding box center [279, 264] width 19 height 19
radio input "false"
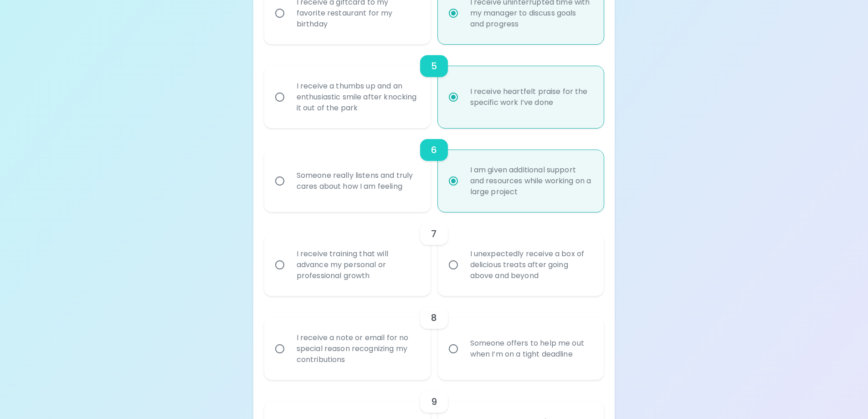
radio input "false"
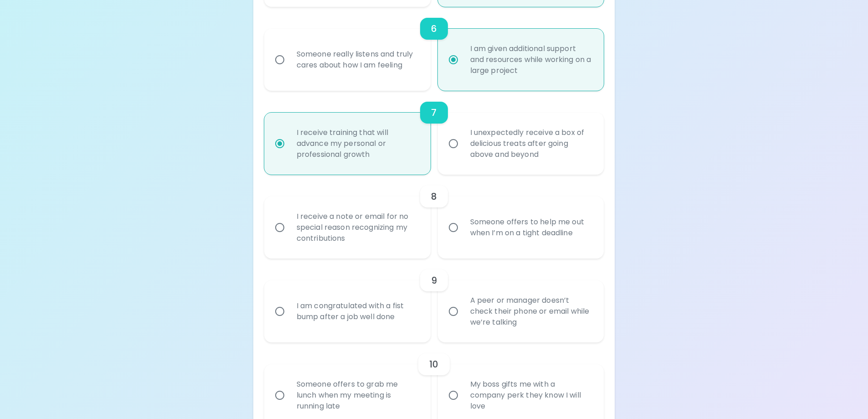
scroll to position [633, 0]
radio input "true"
click at [369, 226] on div "I receive a note or email for no special reason recognizing my contributions" at bounding box center [357, 225] width 136 height 55
click at [289, 226] on input "I receive a note or email for no special reason recognizing my contributions" at bounding box center [279, 225] width 19 height 19
radio input "false"
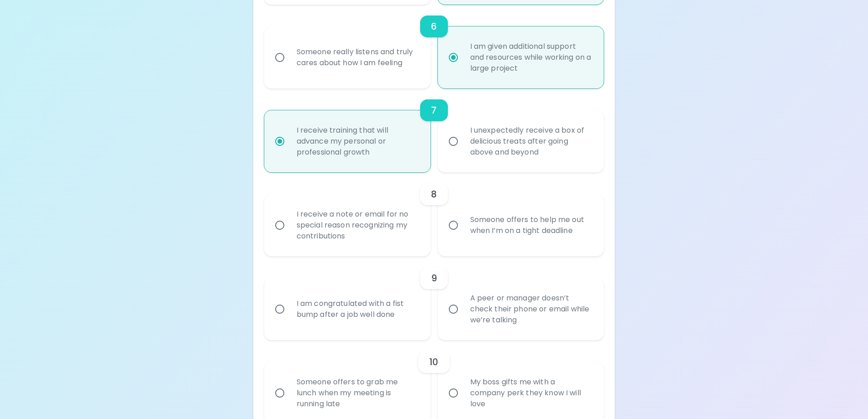
radio input "false"
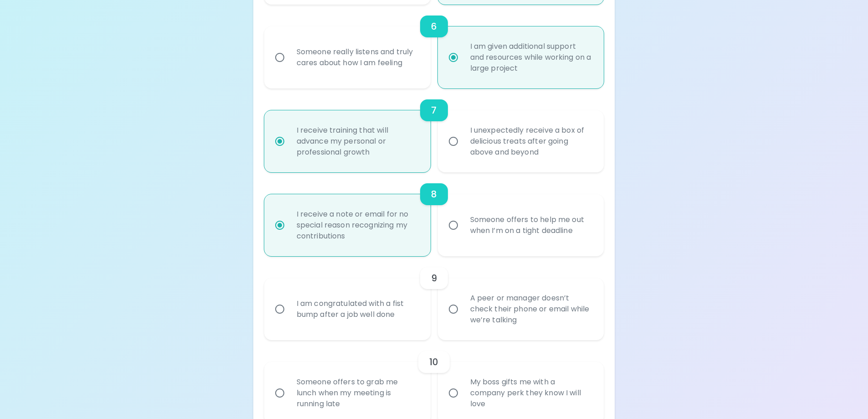
scroll to position [706, 0]
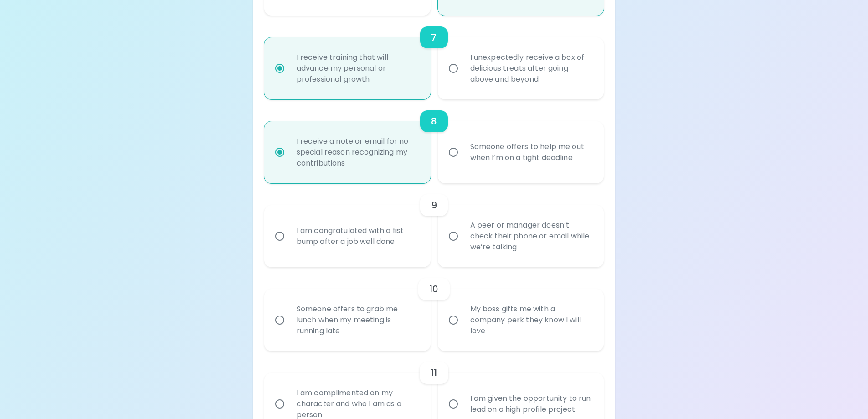
radio input "true"
click at [481, 236] on div "A peer or manager doesn’t check their phone or email while we’re talking" at bounding box center [531, 236] width 136 height 55
click at [463, 236] on input "A peer or manager doesn’t check their phone or email while we’re talking" at bounding box center [453, 236] width 19 height 19
radio input "false"
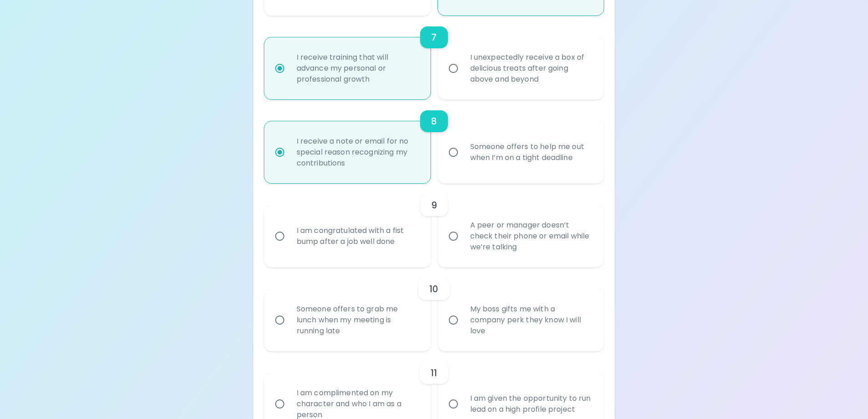
radio input "false"
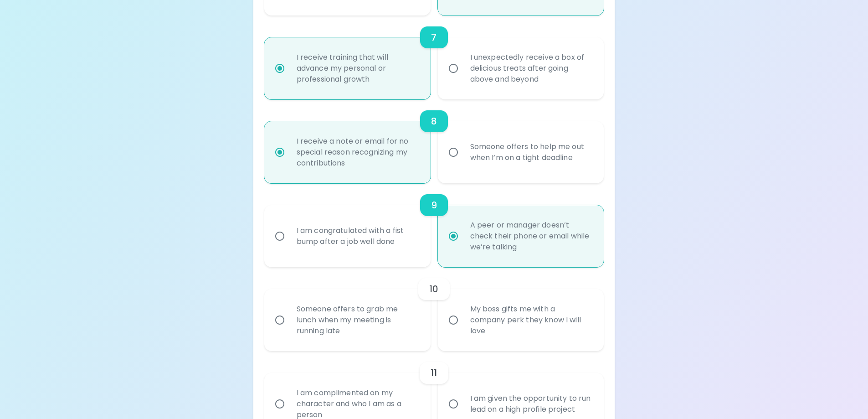
scroll to position [779, 0]
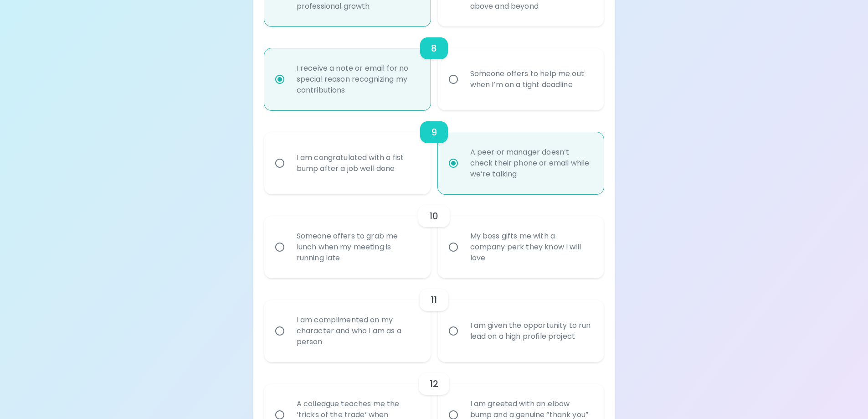
radio input "true"
click at [381, 257] on div "Someone offers to grab me lunch when my meeting is running late" at bounding box center [357, 247] width 136 height 55
click at [289, 257] on input "Someone offers to grab me lunch when my meeting is running late" at bounding box center [279, 246] width 19 height 19
radio input "false"
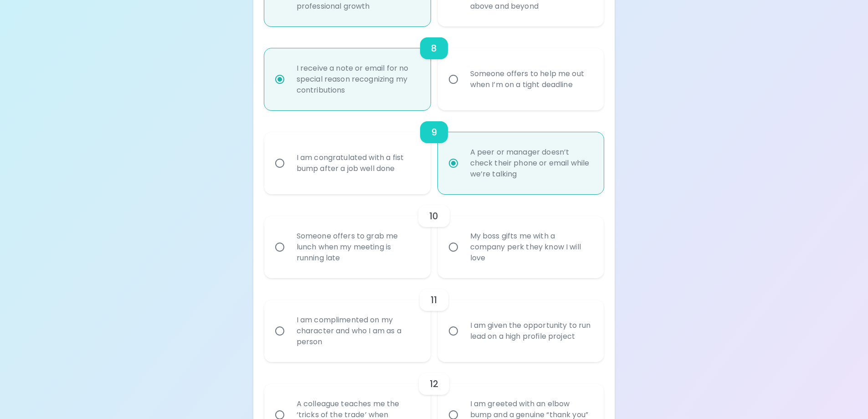
radio input "false"
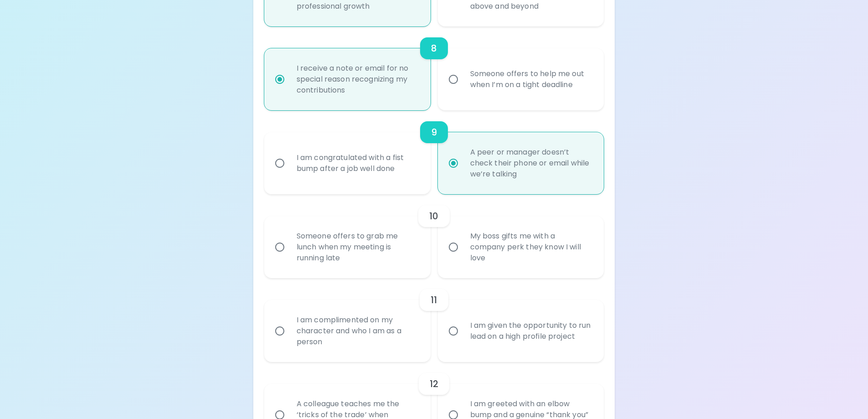
radio input "false"
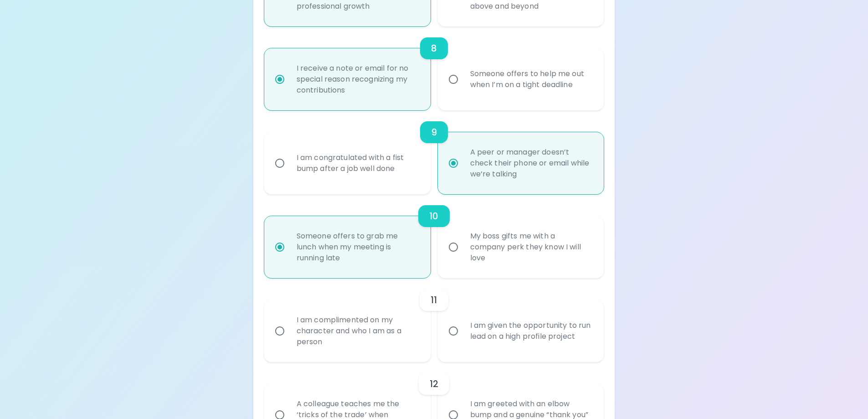
scroll to position [852, 0]
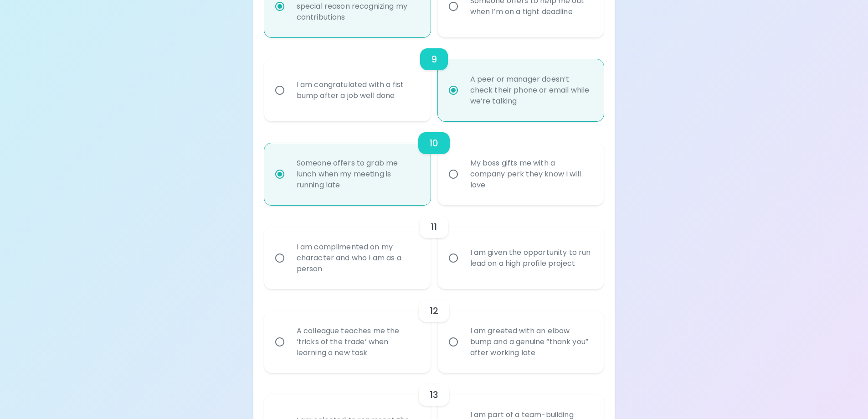
radio input "true"
click at [371, 266] on div "I am complimented on my character and who I am as a person" at bounding box center [357, 258] width 136 height 55
click at [289, 266] on input "I am complimented on my character and who I am as a person" at bounding box center [279, 257] width 19 height 19
radio input "false"
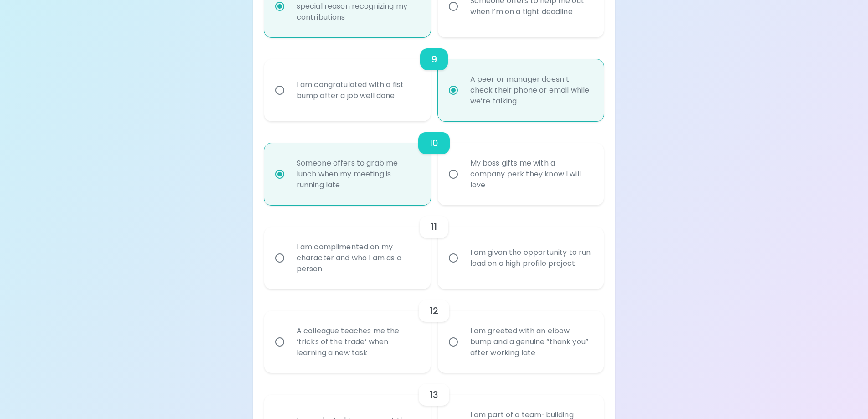
radio input "false"
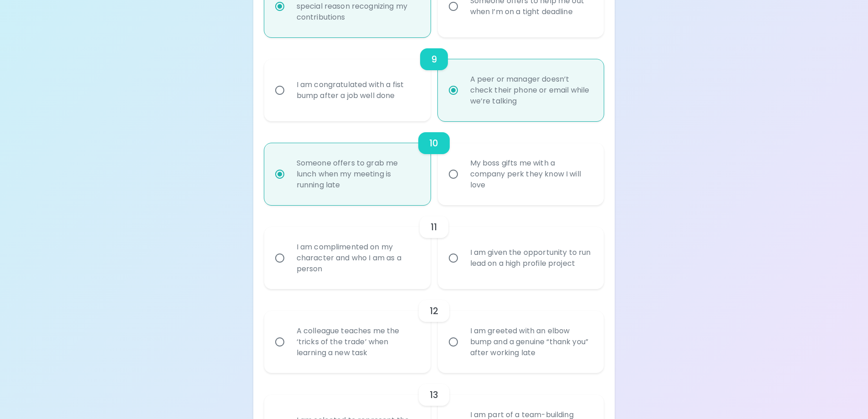
radio input "false"
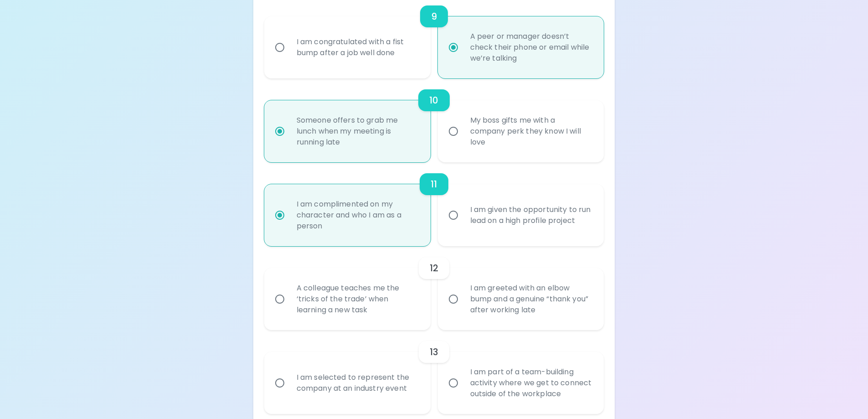
scroll to position [925, 0]
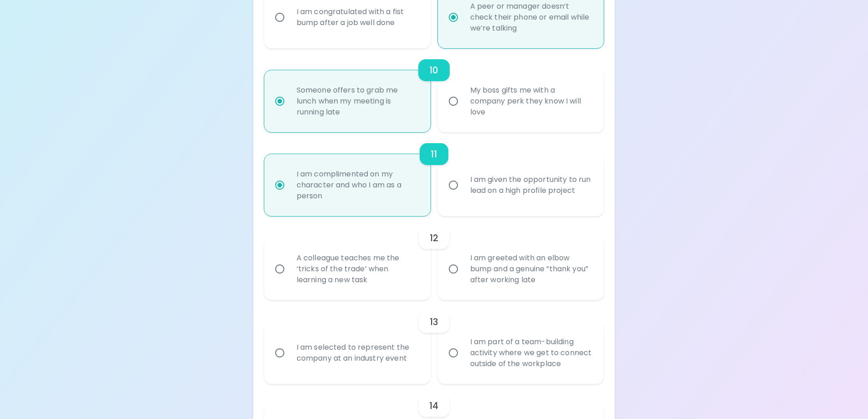
radio input "true"
click at [371, 266] on div "A colleague teaches me the ‘tricks of the trade’ when learning a new task" at bounding box center [357, 269] width 136 height 55
click at [289, 266] on input "A colleague teaches me the ‘tricks of the trade’ when learning a new task" at bounding box center [279, 268] width 19 height 19
radio input "false"
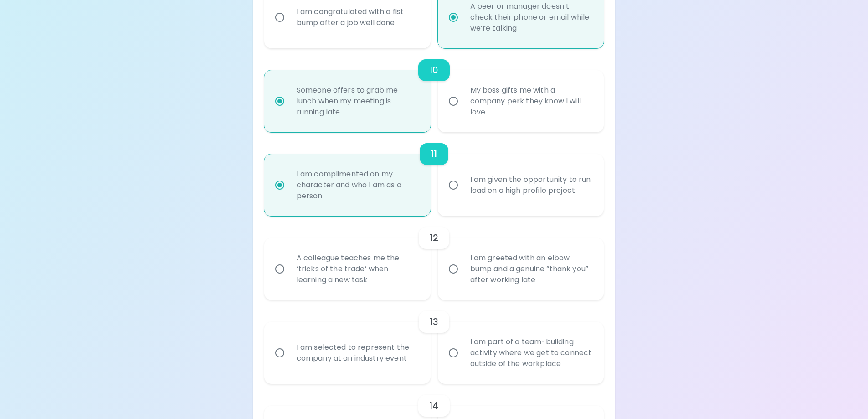
radio input "false"
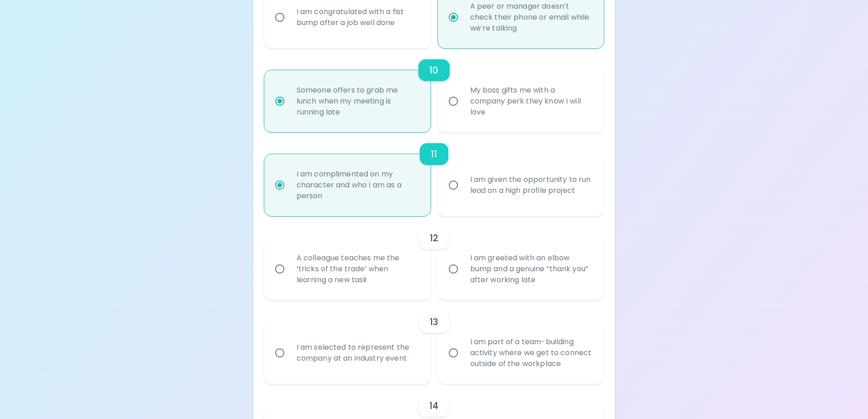
radio input "false"
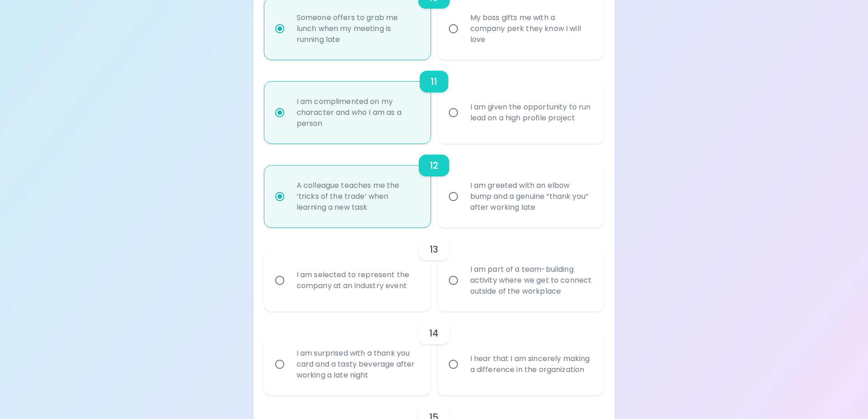
scroll to position [998, 0]
radio input "true"
click at [474, 284] on div "I am part of a team-building activity where we get to connect outside of the wo…" at bounding box center [531, 279] width 136 height 55
click at [463, 284] on input "I am part of a team-building activity where we get to connect outside of the wo…" at bounding box center [453, 279] width 19 height 19
radio input "false"
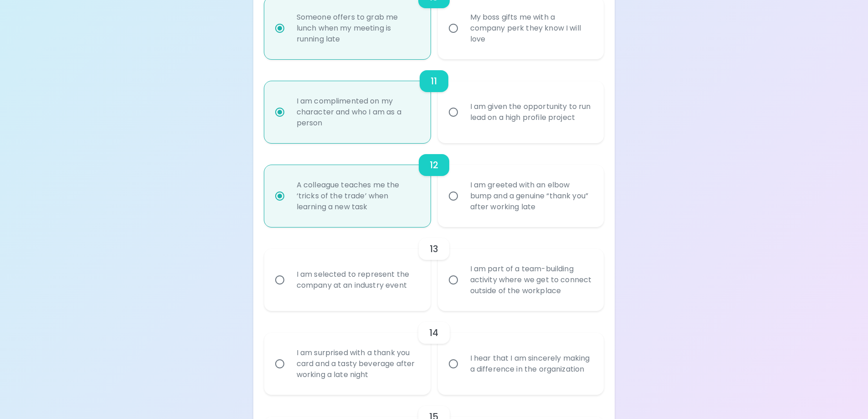
radio input "false"
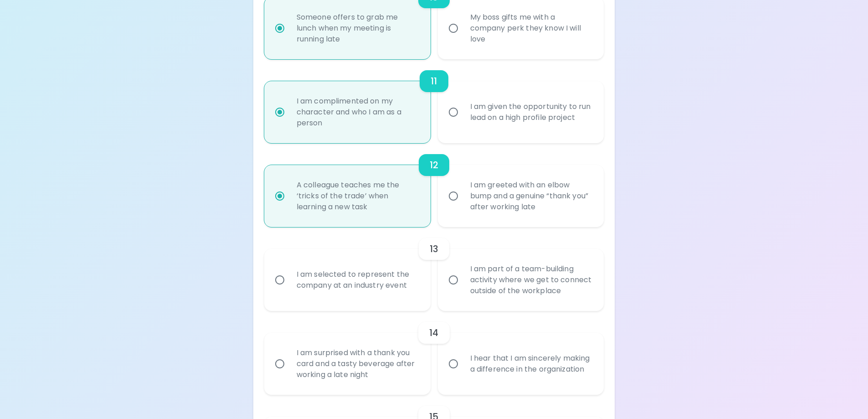
radio input "false"
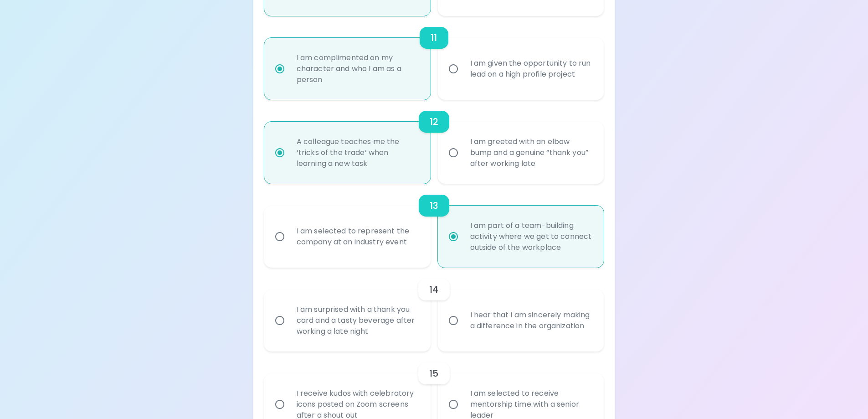
scroll to position [1071, 0]
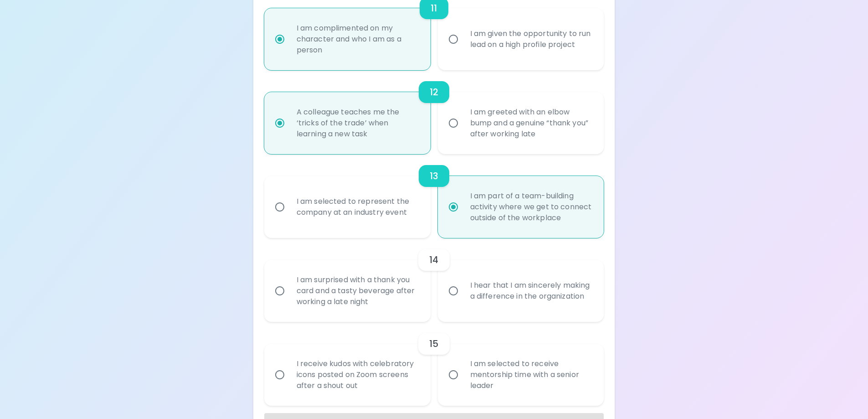
radio input "true"
click at [487, 283] on div "I hear that I am sincerely making a difference in the organization" at bounding box center [531, 291] width 136 height 44
click at [463, 283] on input "I hear that I am sincerely making a difference in the organization" at bounding box center [453, 290] width 19 height 19
radio input "false"
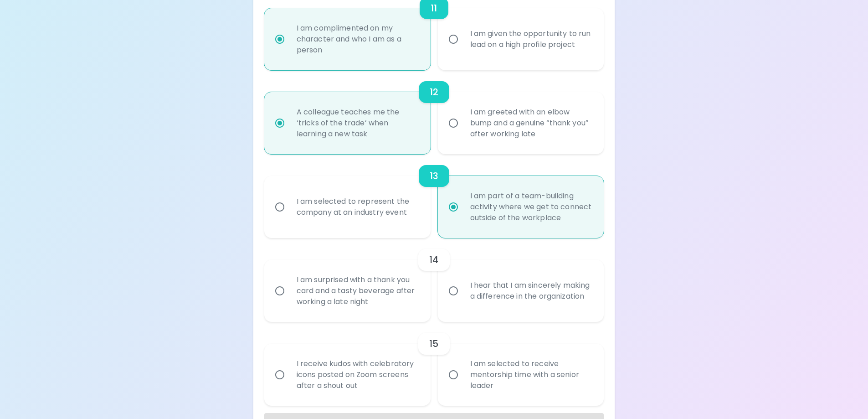
radio input "false"
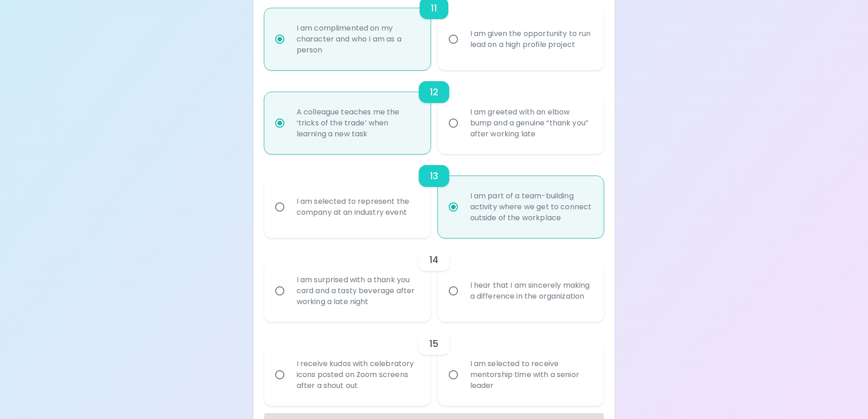
radio input "false"
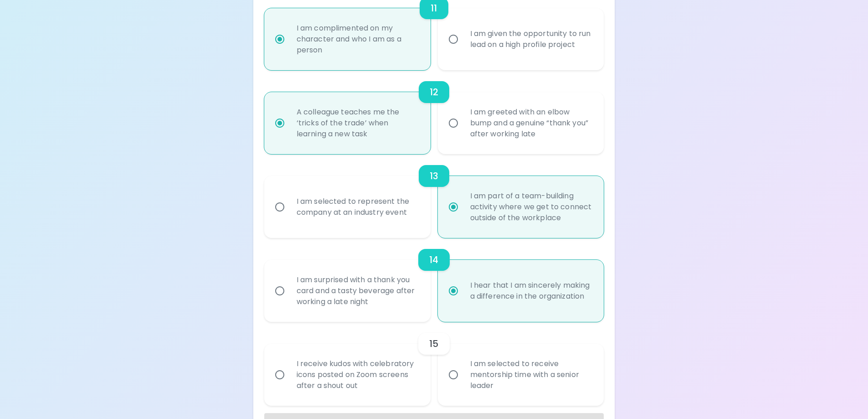
scroll to position [1102, 0]
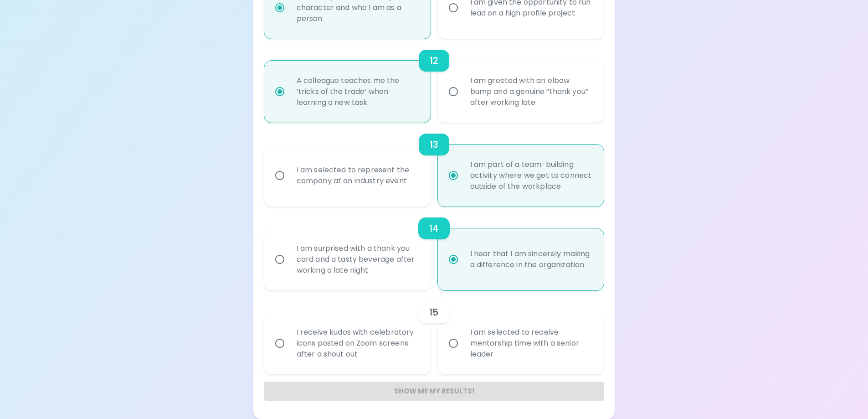
radio input "true"
click at [503, 342] on div "I am selected to receive mentorship time with a senior leader" at bounding box center [531, 343] width 136 height 55
click at [463, 342] on input "I am selected to receive mentorship time with a senior leader" at bounding box center [453, 343] width 19 height 19
radio input "false"
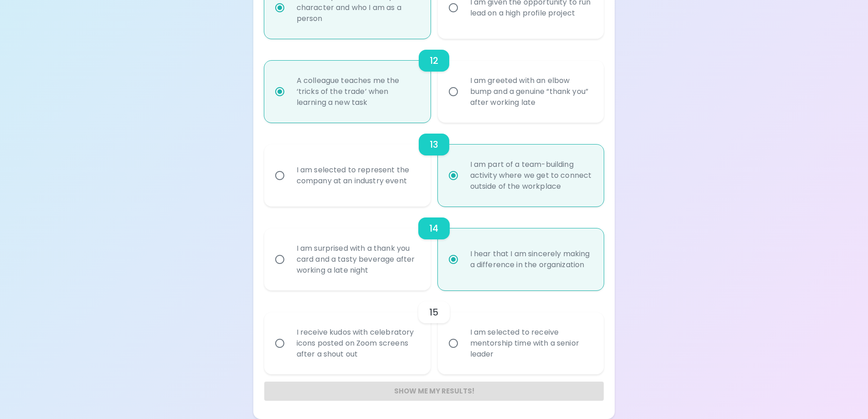
radio input "false"
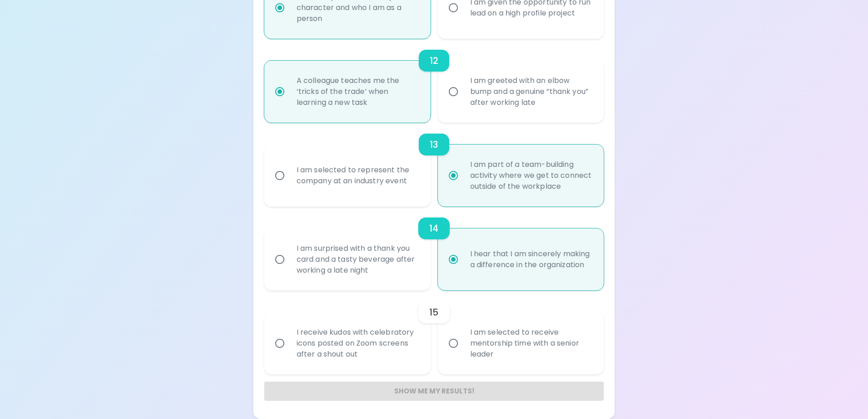
radio input "false"
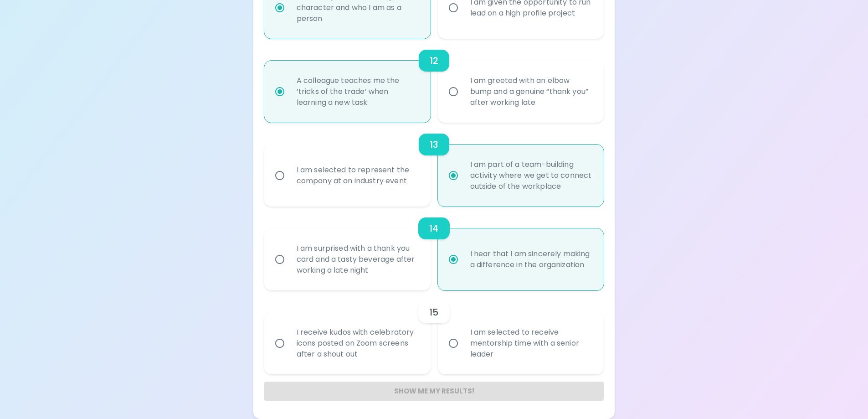
radio input "false"
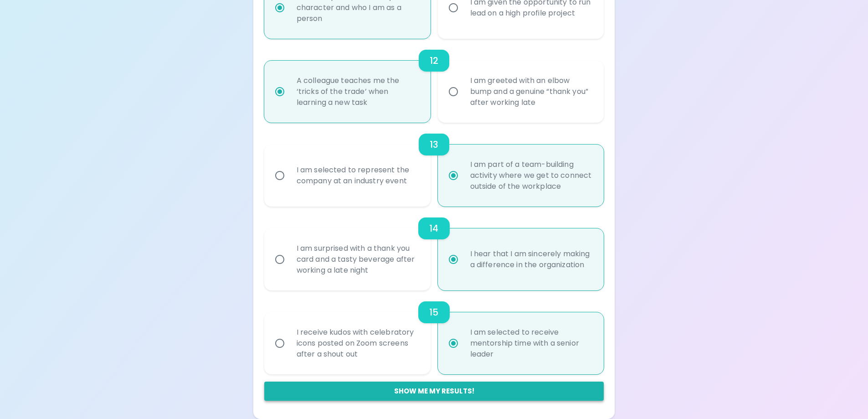
radio input "true"
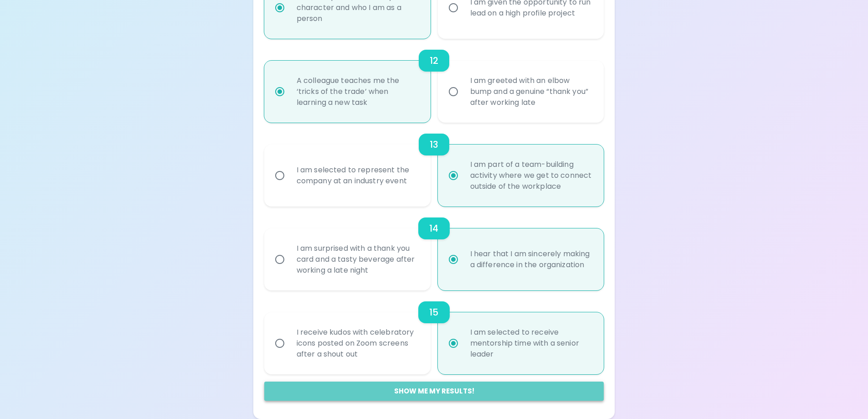
click at [463, 387] on button "Show me my results!" at bounding box center [434, 390] width 340 height 19
radio input "false"
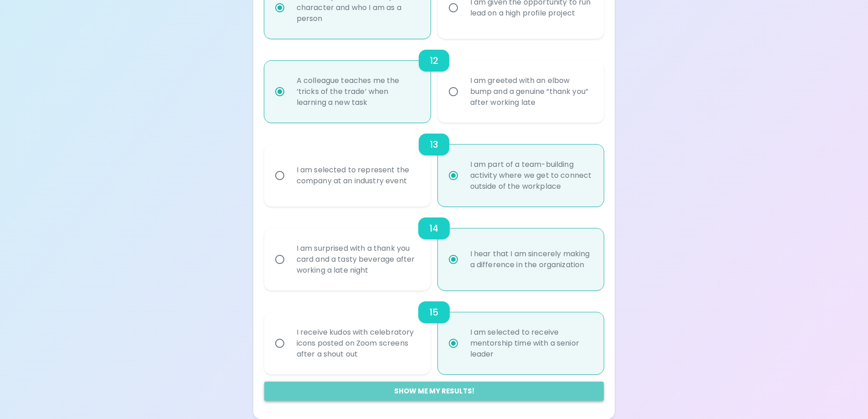
radio input "false"
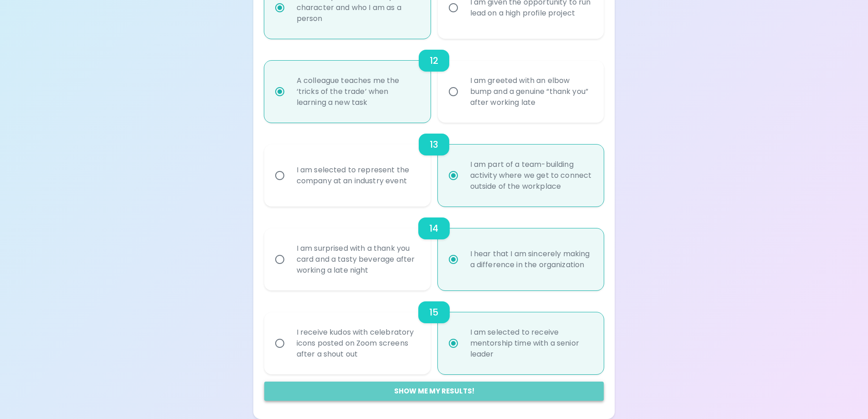
radio input "false"
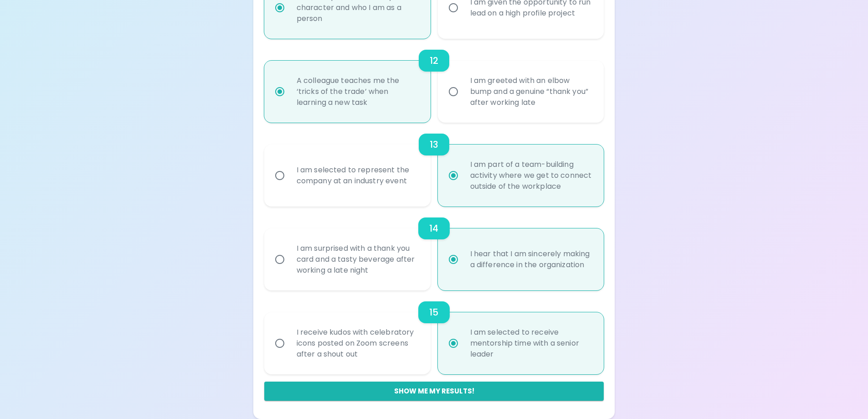
radio input "false"
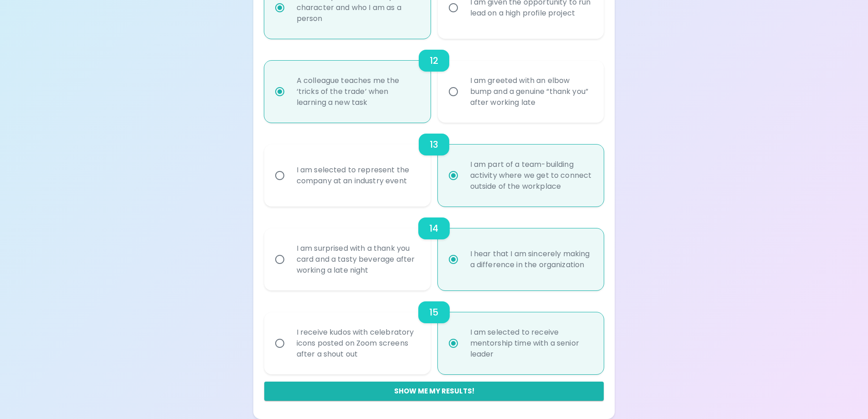
radio input "false"
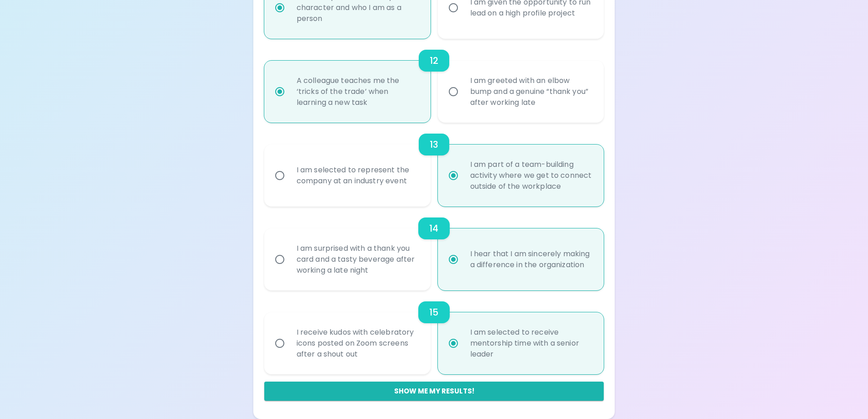
radio input "false"
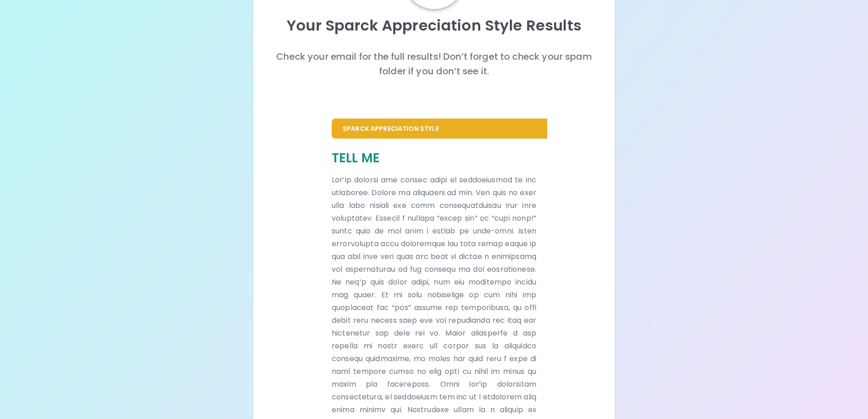
scroll to position [0, 0]
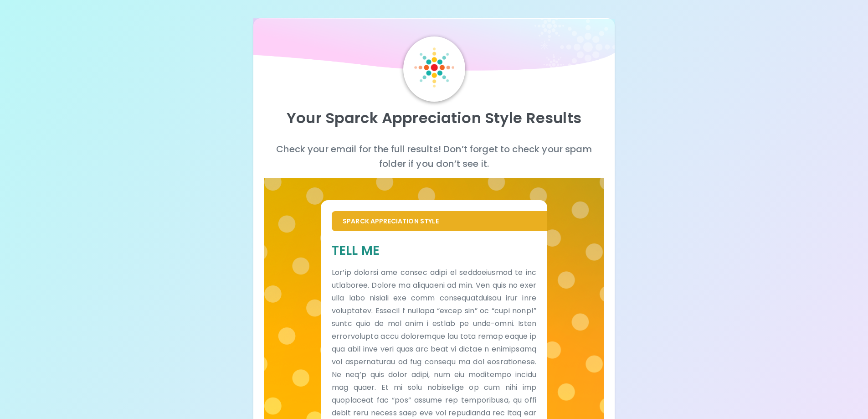
drag, startPoint x: 240, startPoint y: 77, endPoint x: 240, endPoint y: 61, distance: 16.0
